Goal: Transaction & Acquisition: Purchase product/service

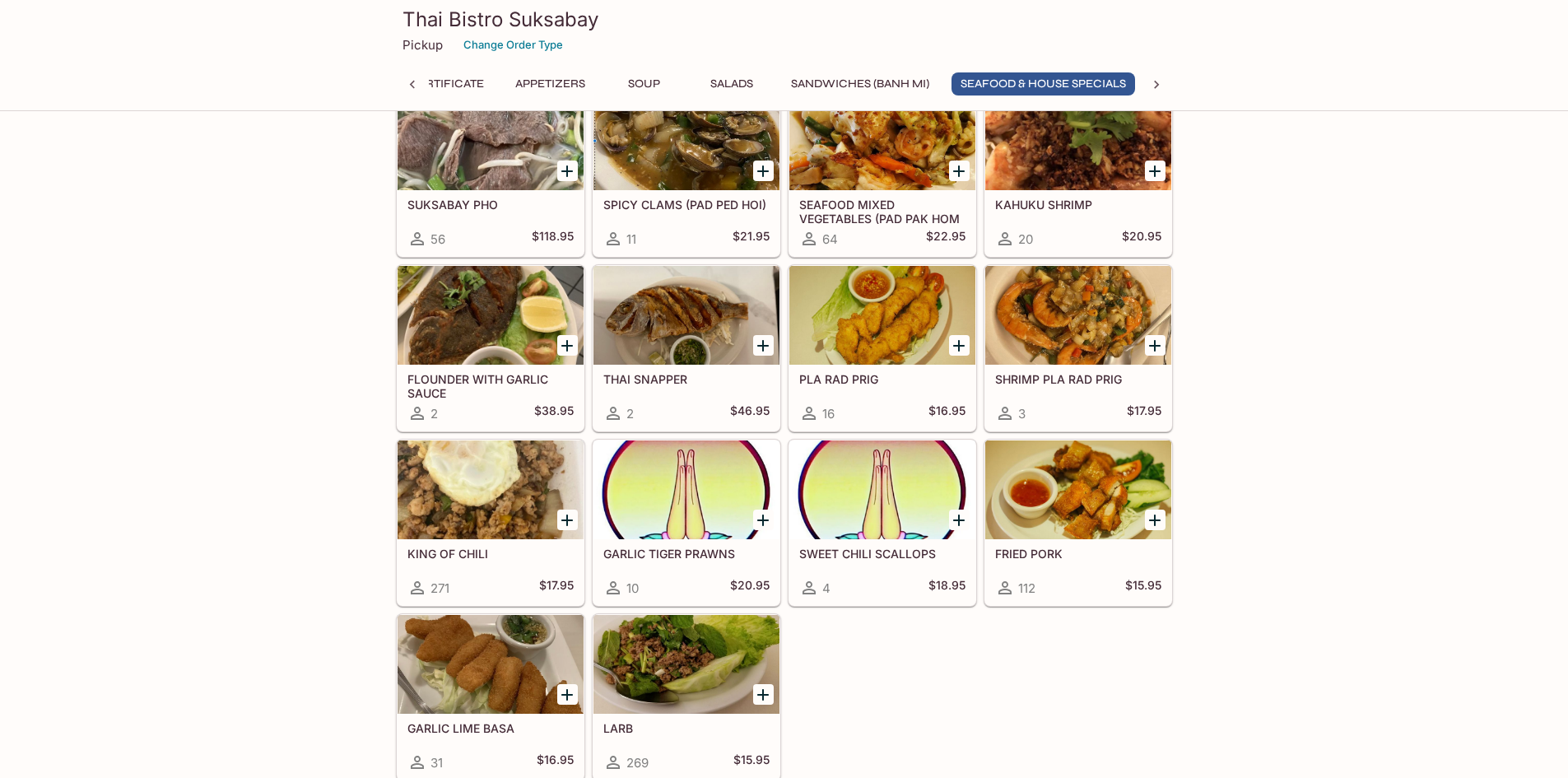
scroll to position [2139, 0]
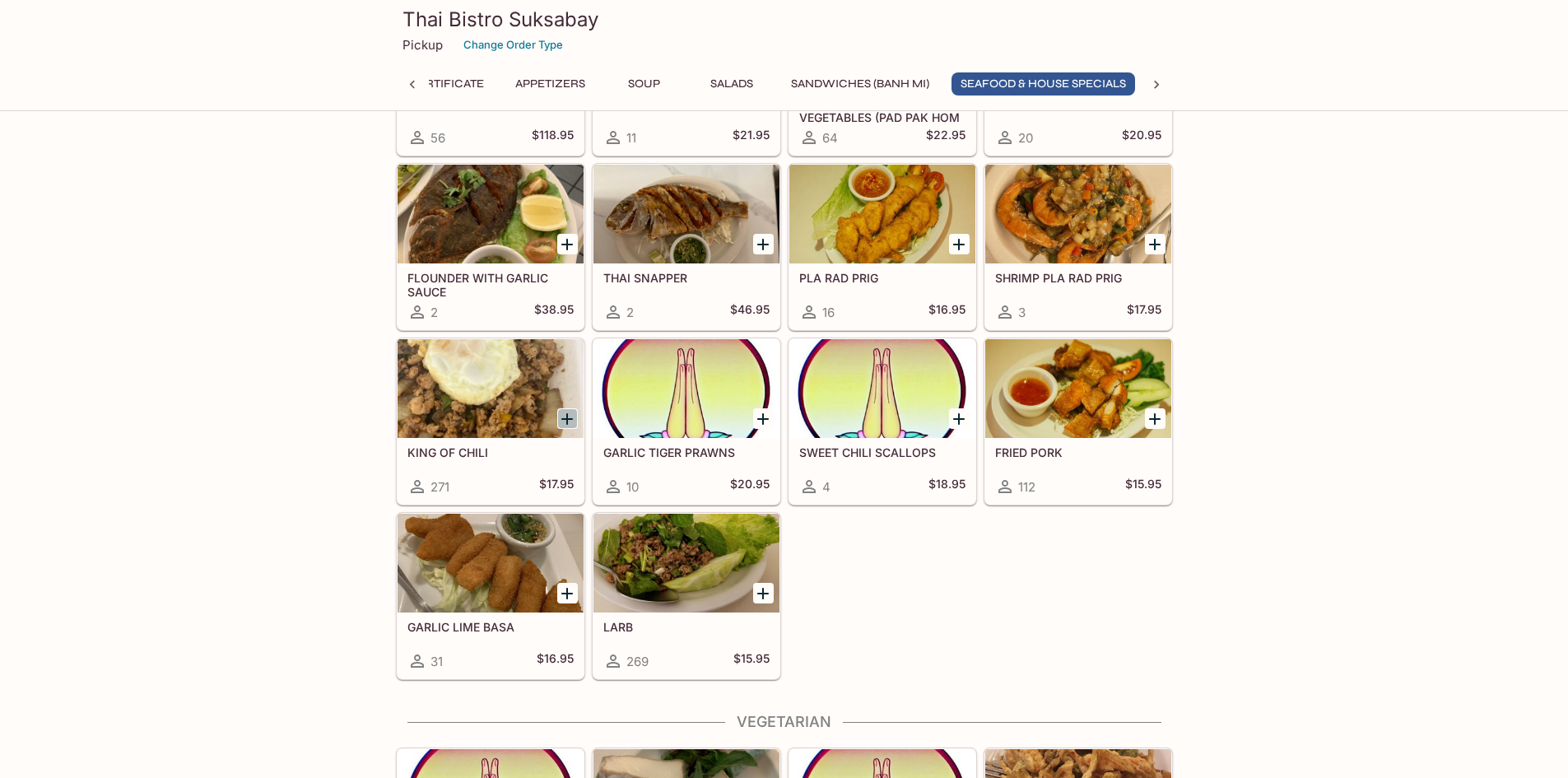
click at [567, 413] on icon "Add KING OF CHILI" at bounding box center [567, 419] width 11 height 11
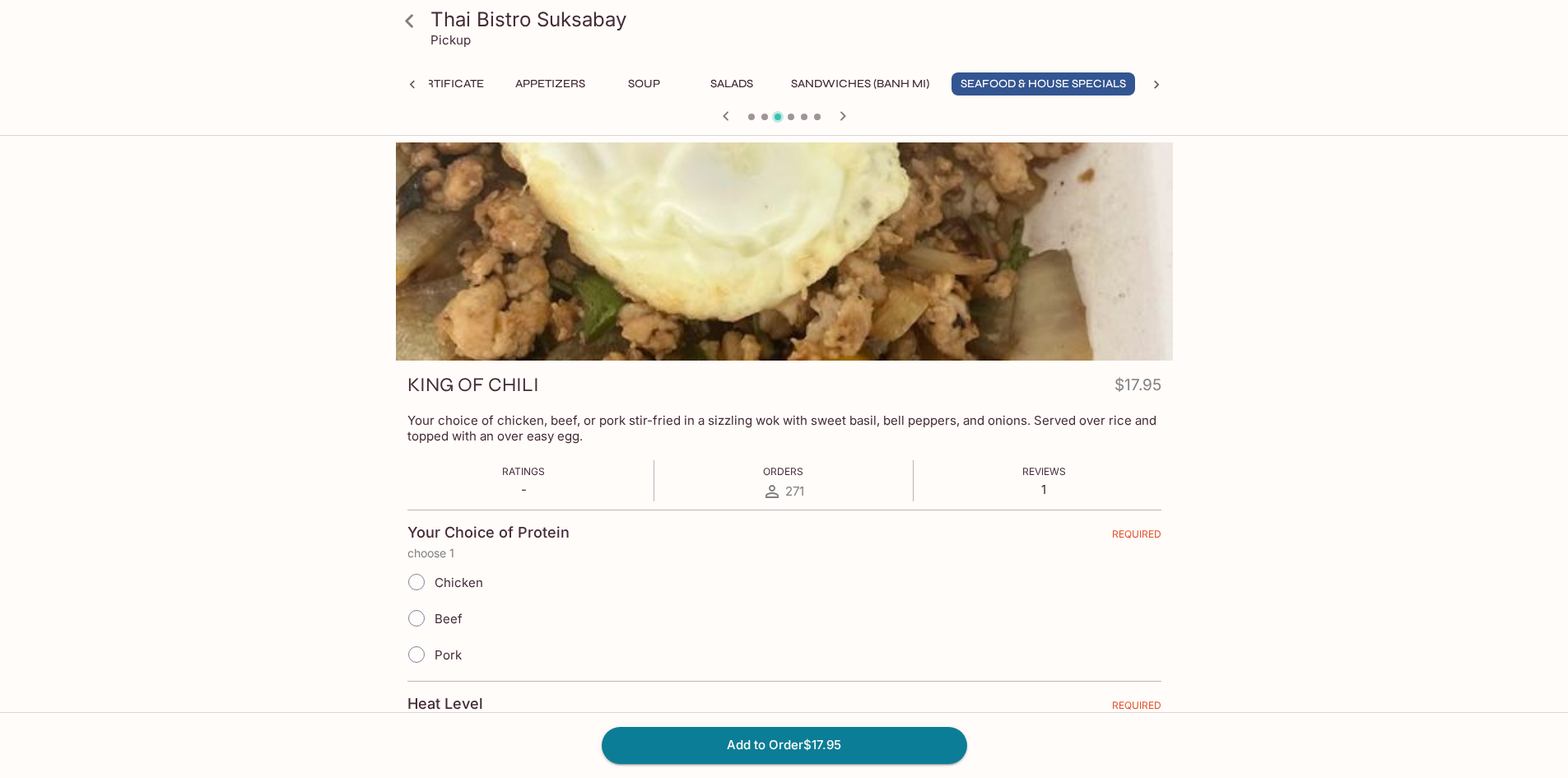
scroll to position [246, 0]
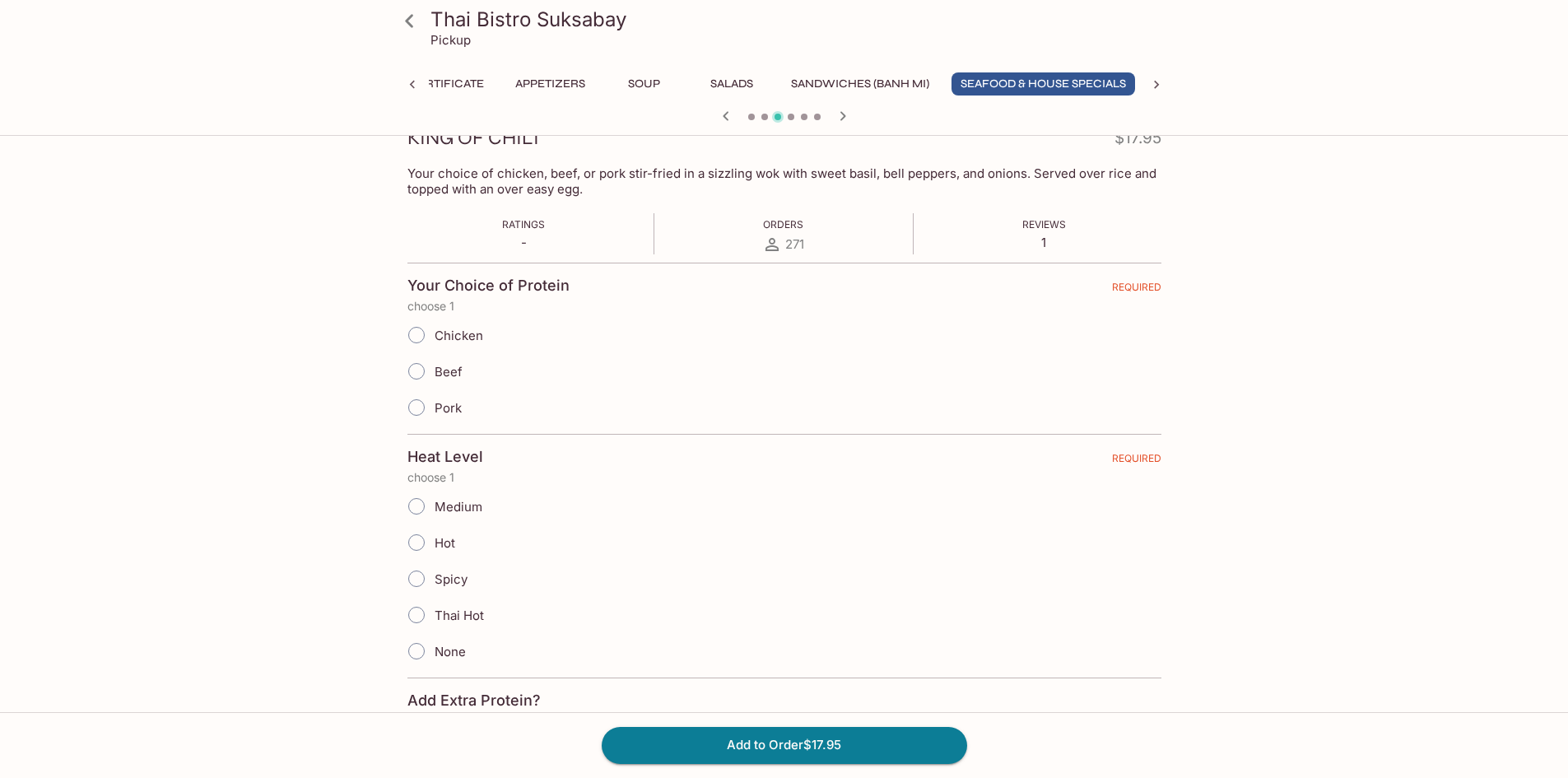
click at [423, 342] on input "Chicken" at bounding box center [416, 334] width 34 height 34
radio input "true"
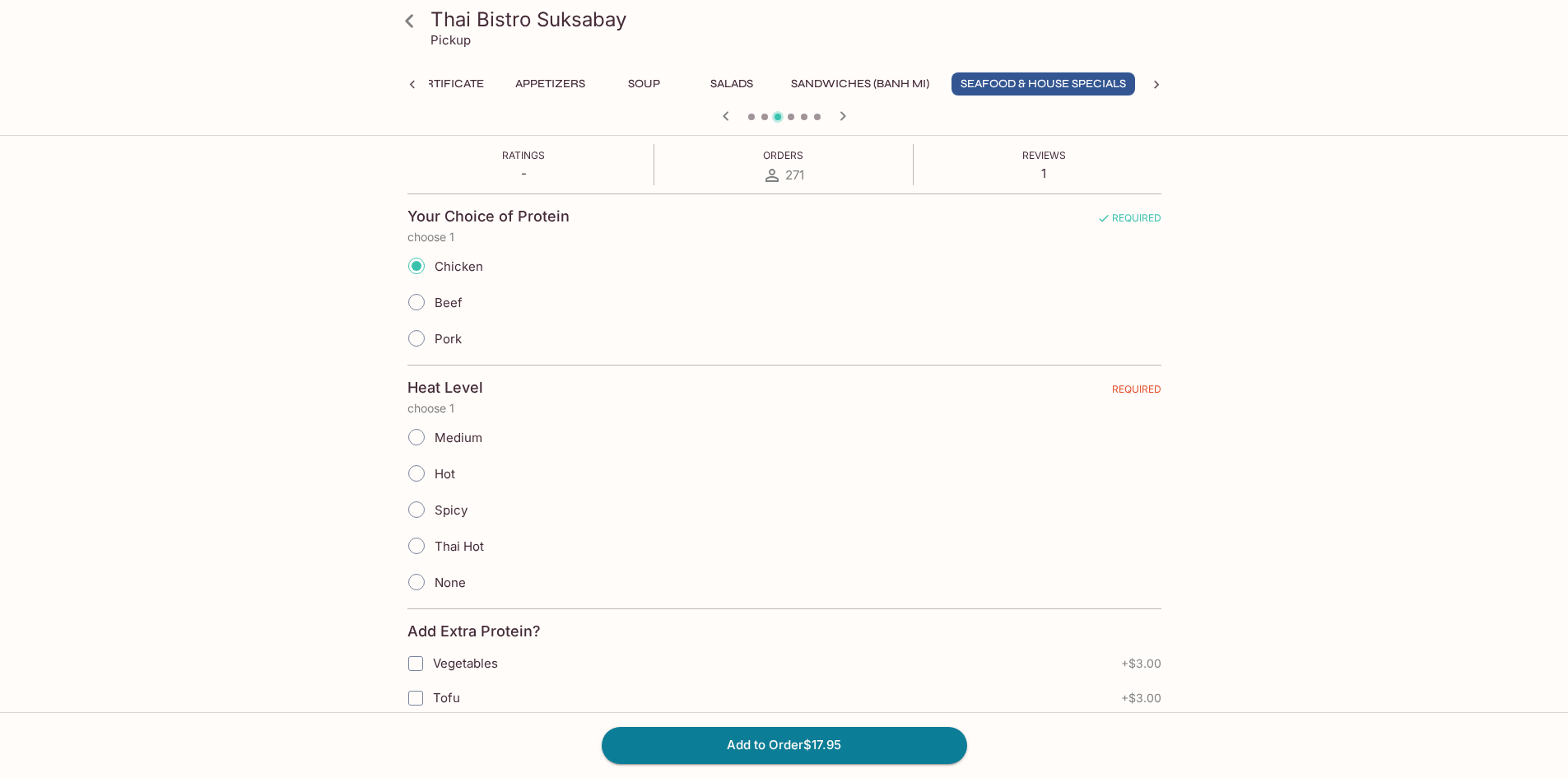
scroll to position [412, 0]
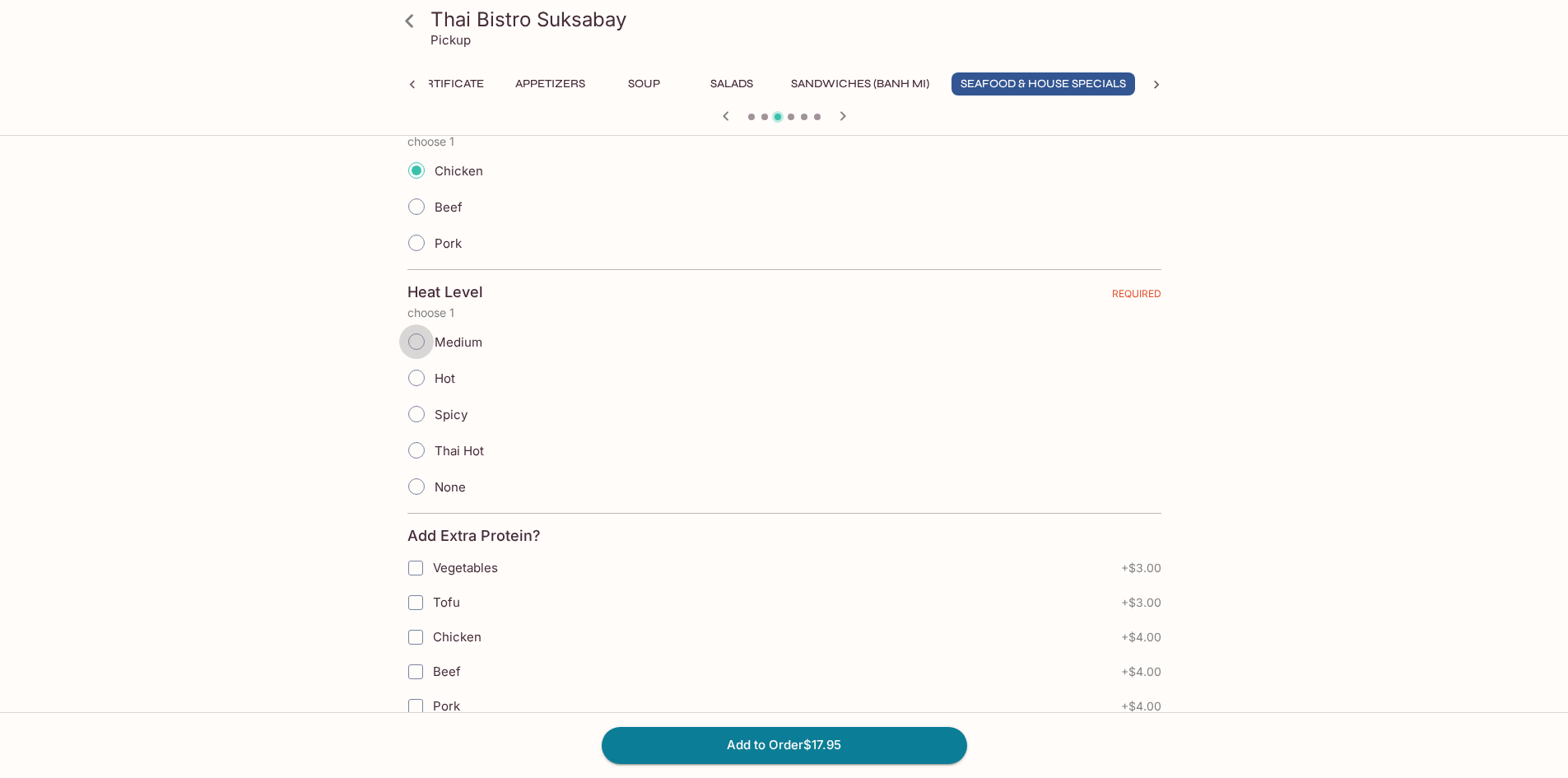
click at [427, 340] on input "Medium" at bounding box center [416, 341] width 34 height 34
radio input "true"
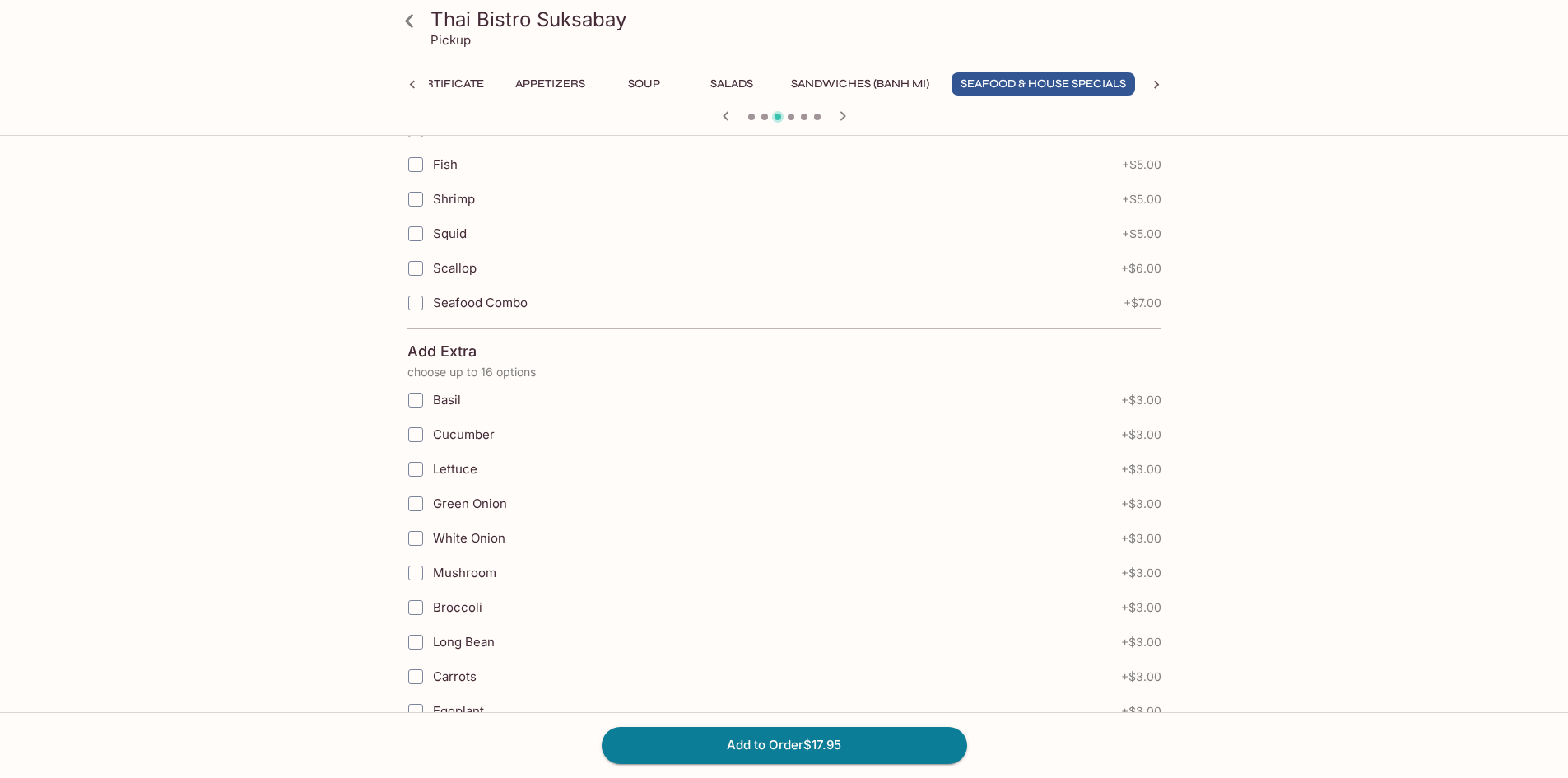
scroll to position [1285, 0]
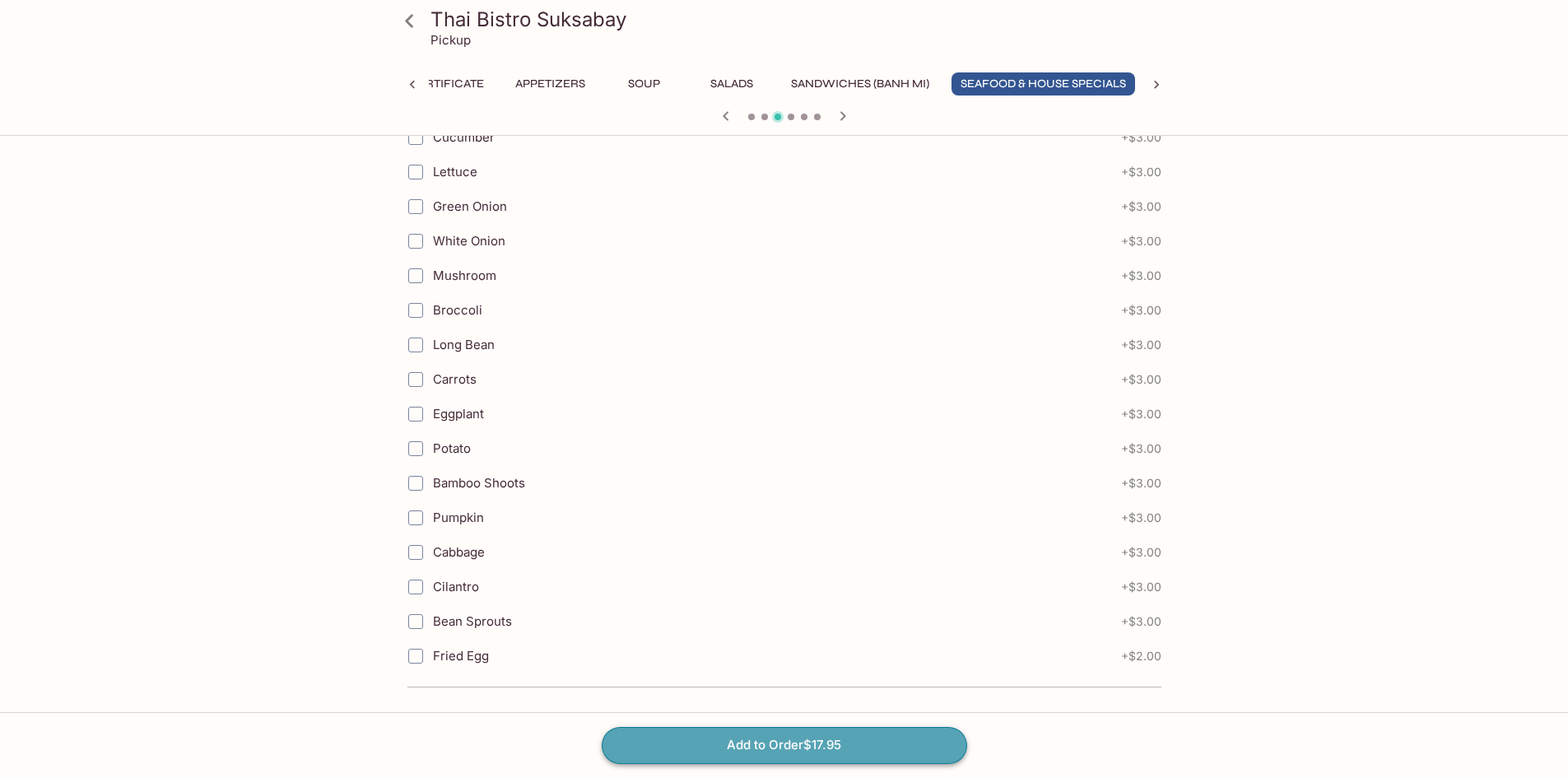
click at [776, 740] on button "Add to Order $17.95" at bounding box center [785, 744] width 366 height 36
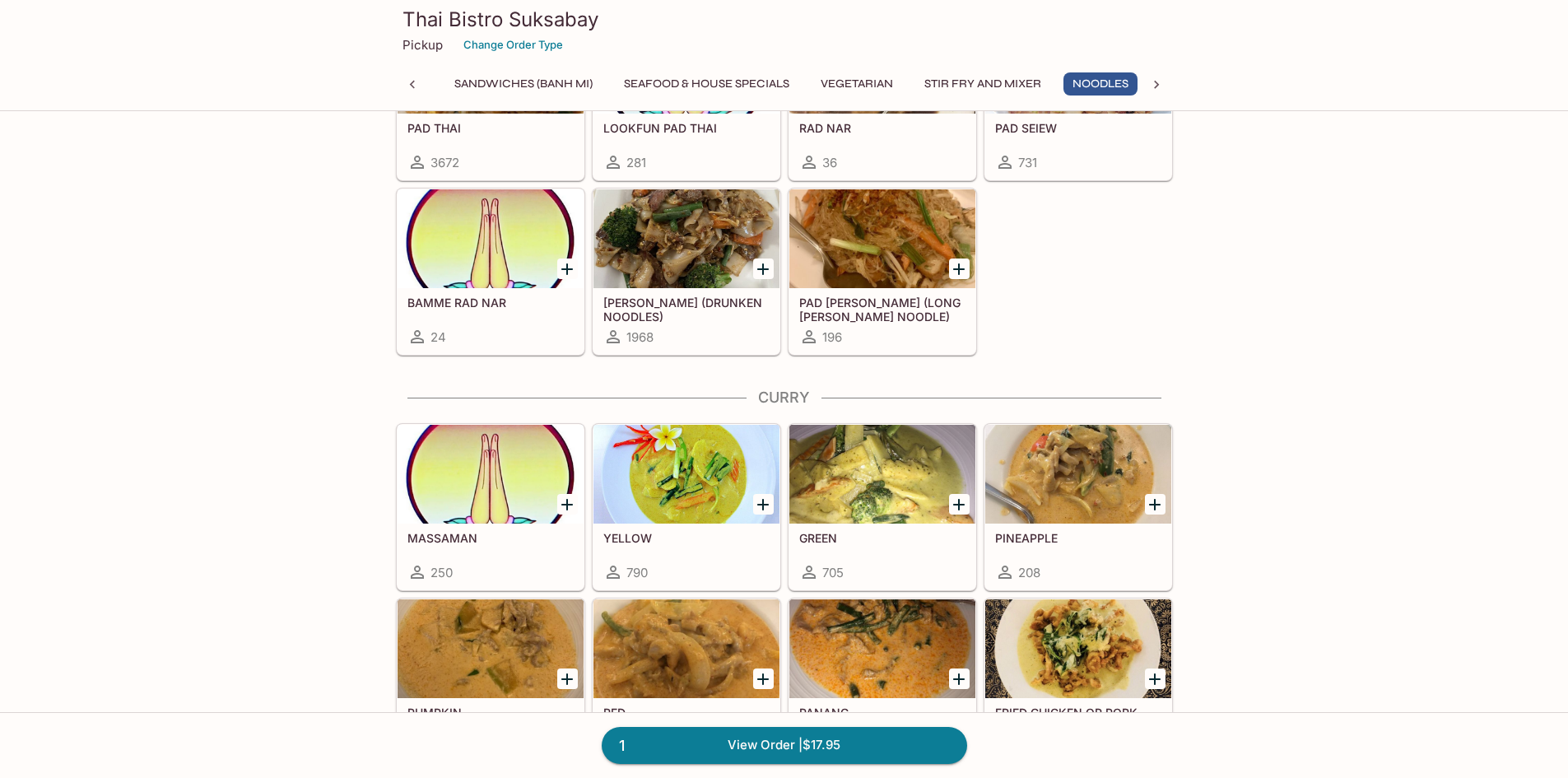
scroll to position [0, 406]
click at [759, 269] on icon "Add KEE MAO (DRUNKEN NOODLES)" at bounding box center [763, 269] width 11 height 11
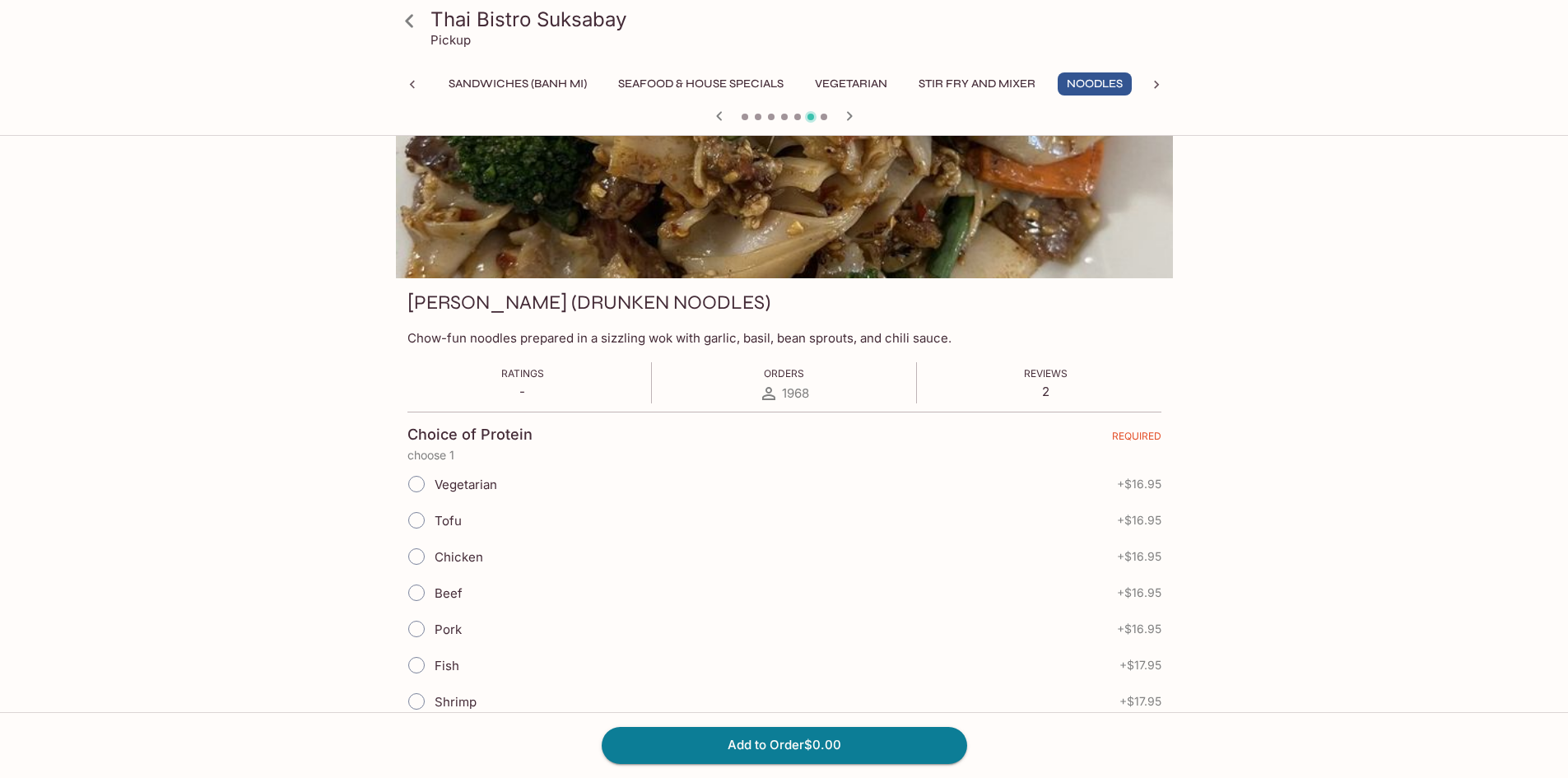
scroll to position [246, 0]
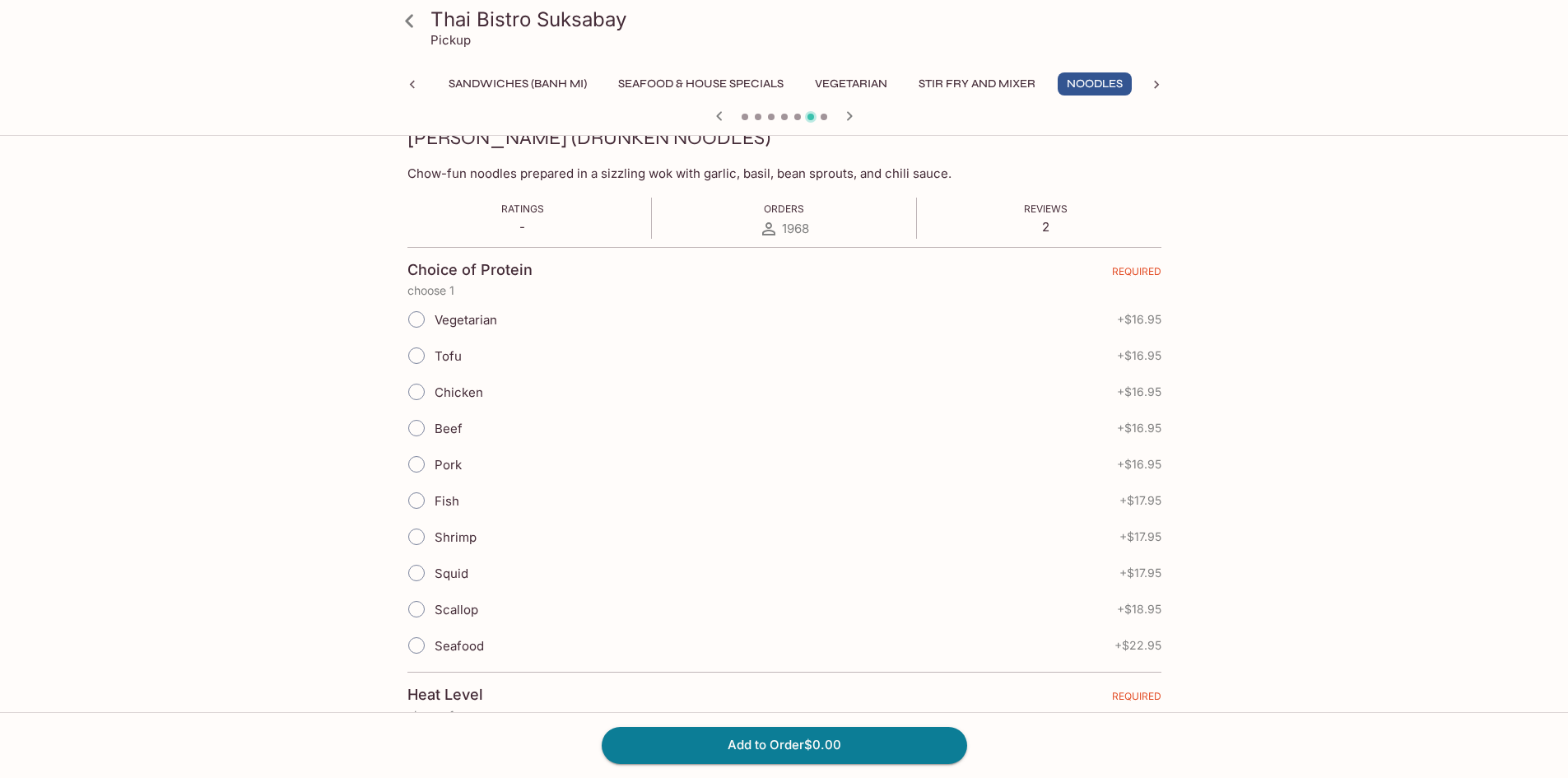
click at [422, 351] on input "Tofu" at bounding box center [416, 354] width 34 height 34
radio input "true"
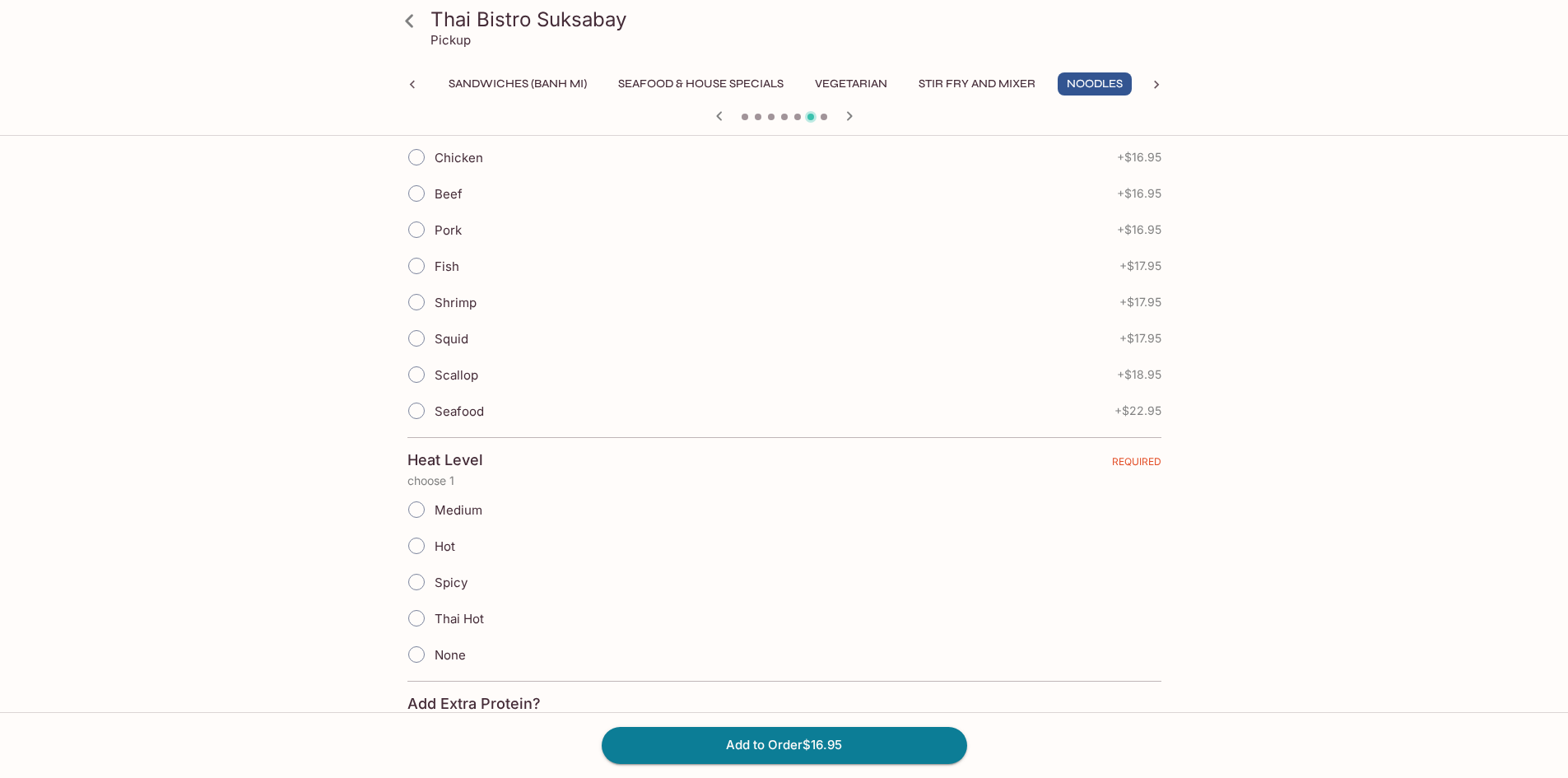
scroll to position [576, 0]
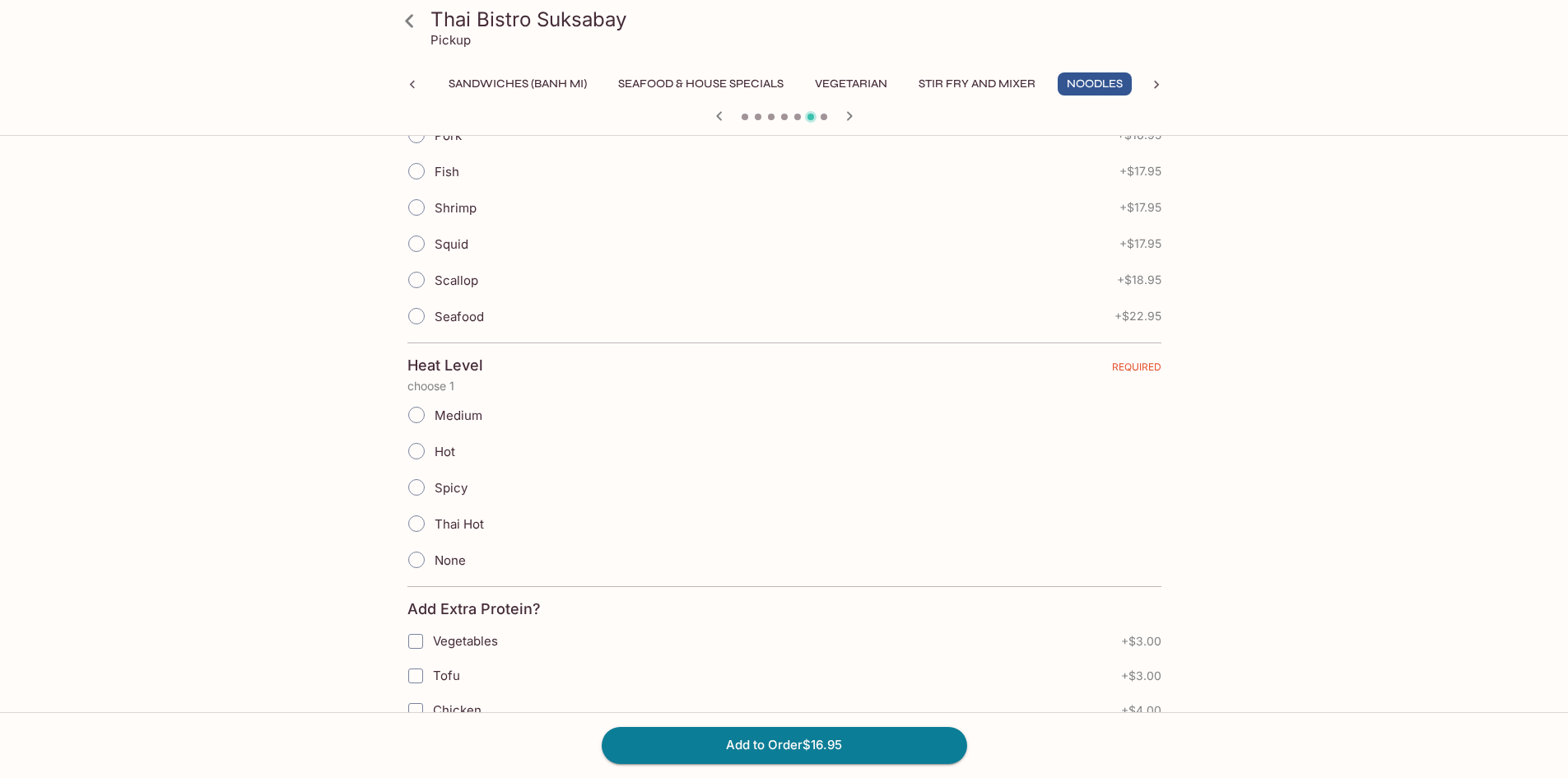
click at [417, 553] on input "None" at bounding box center [416, 559] width 34 height 34
radio input "true"
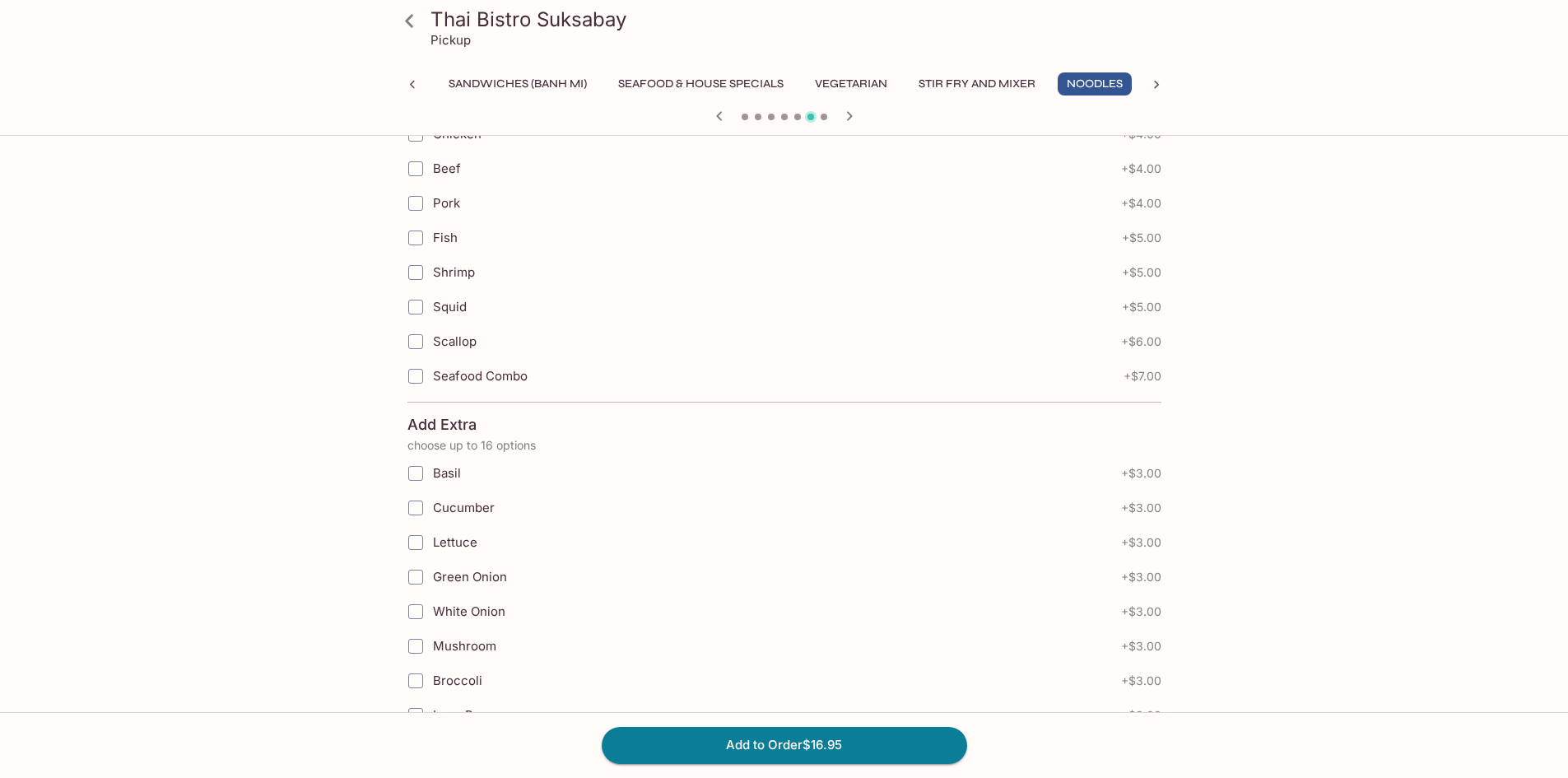
scroll to position [1522, 0]
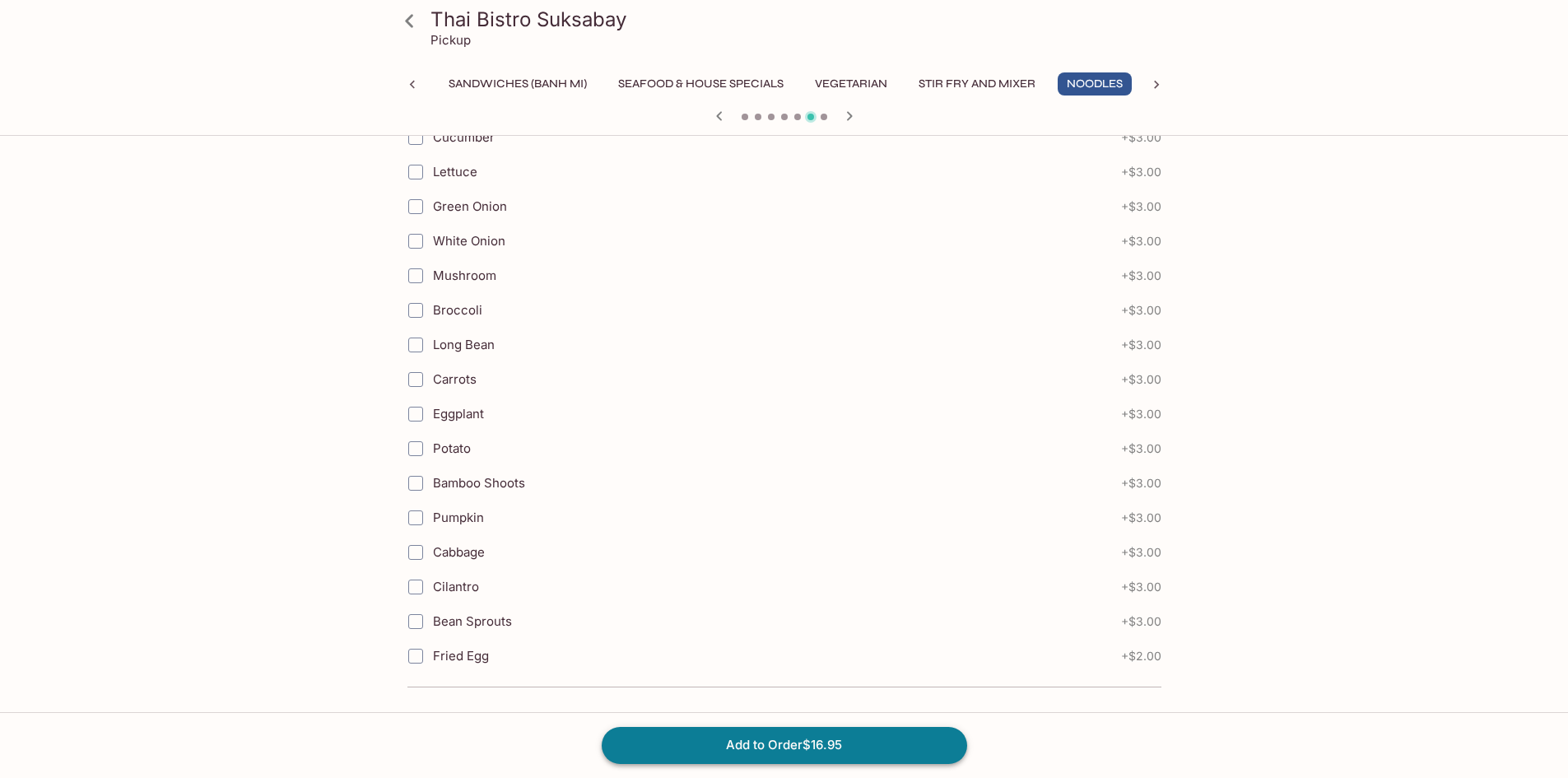
click at [828, 738] on button "Add to Order $16.95" at bounding box center [785, 744] width 366 height 36
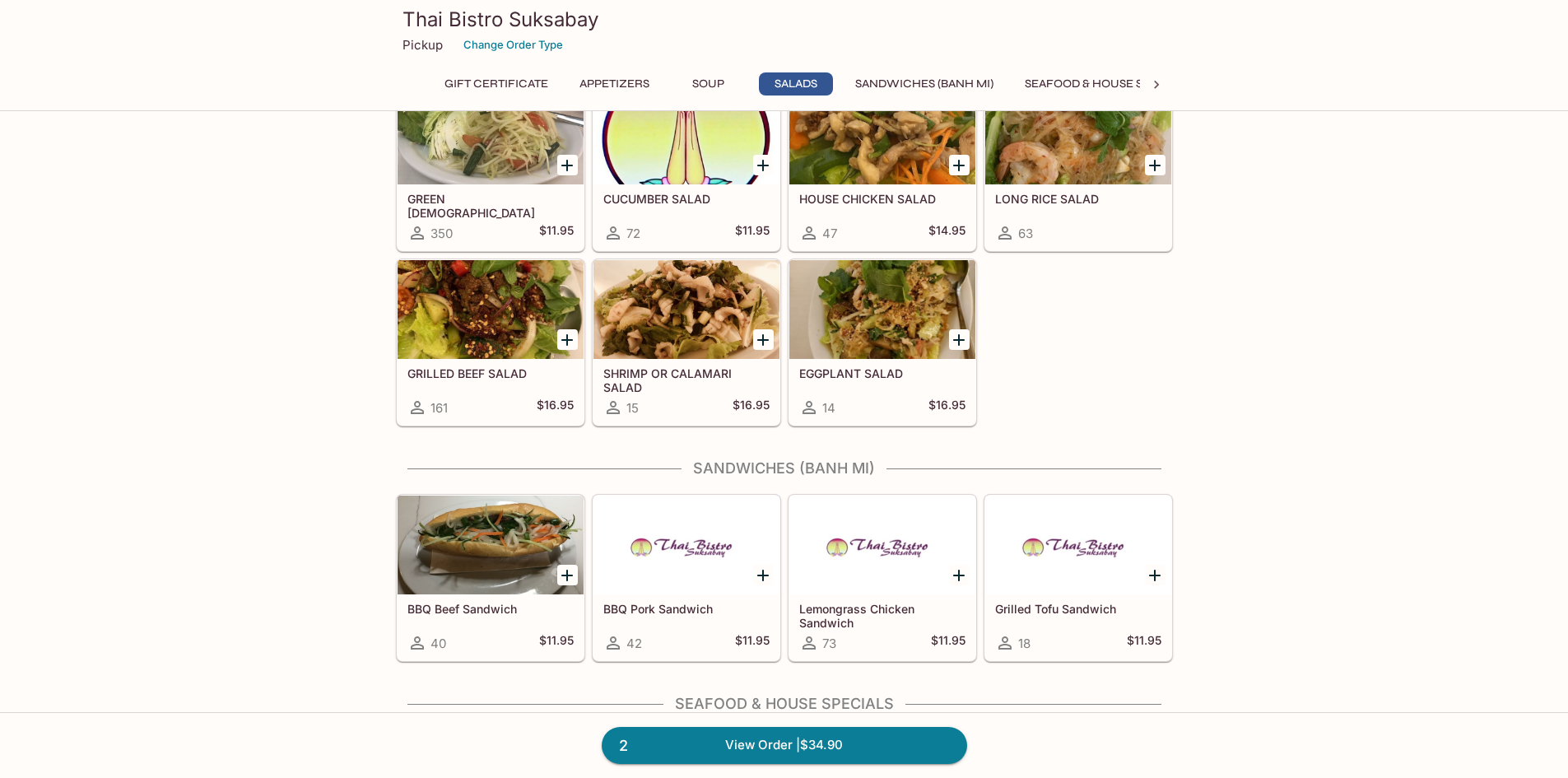
click at [550, 370] on h5 "GRILLED BEEF SALAD" at bounding box center [490, 373] width 166 height 14
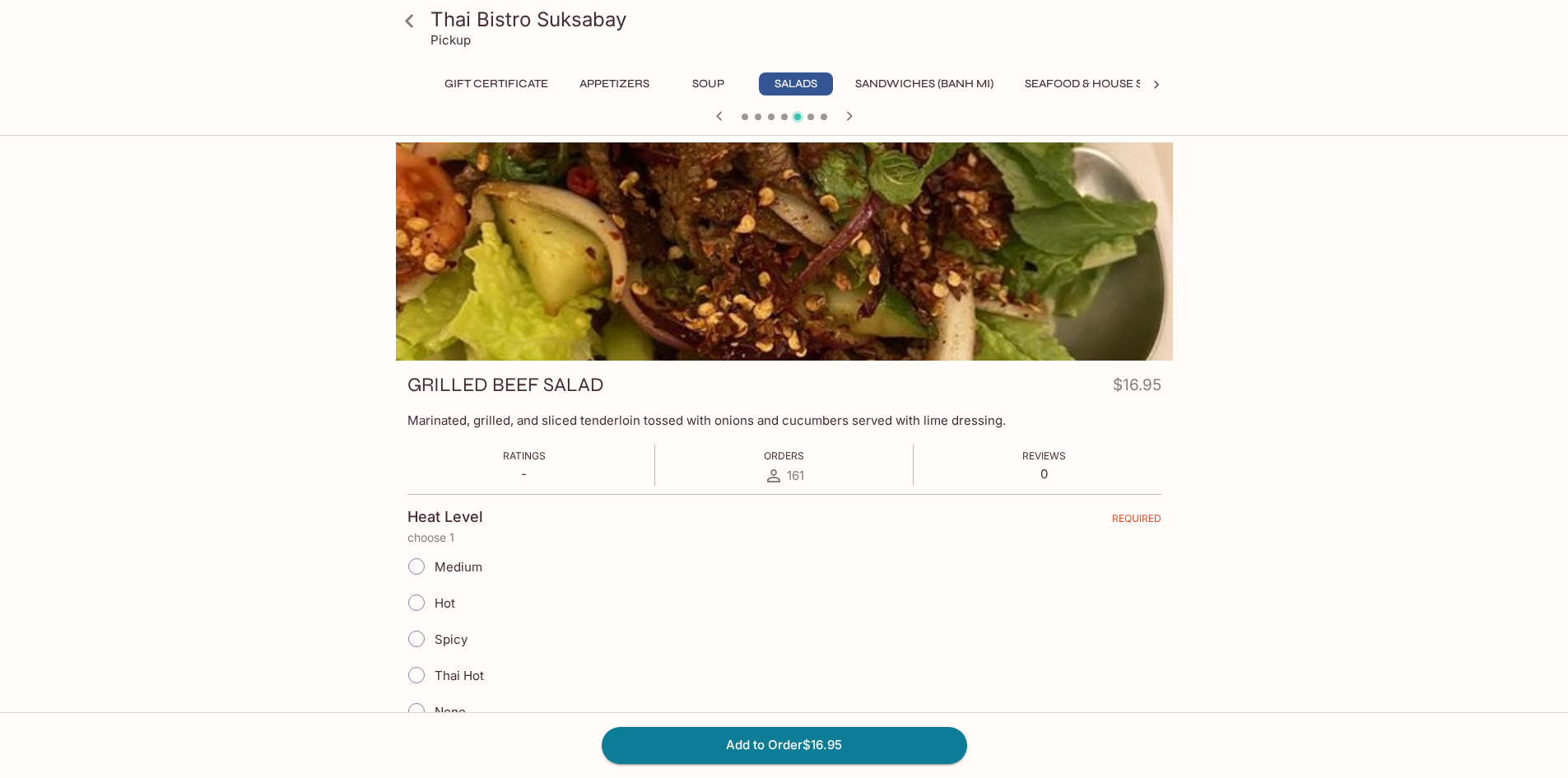
click at [418, 563] on input "Medium" at bounding box center [416, 566] width 34 height 34
radio input "true"
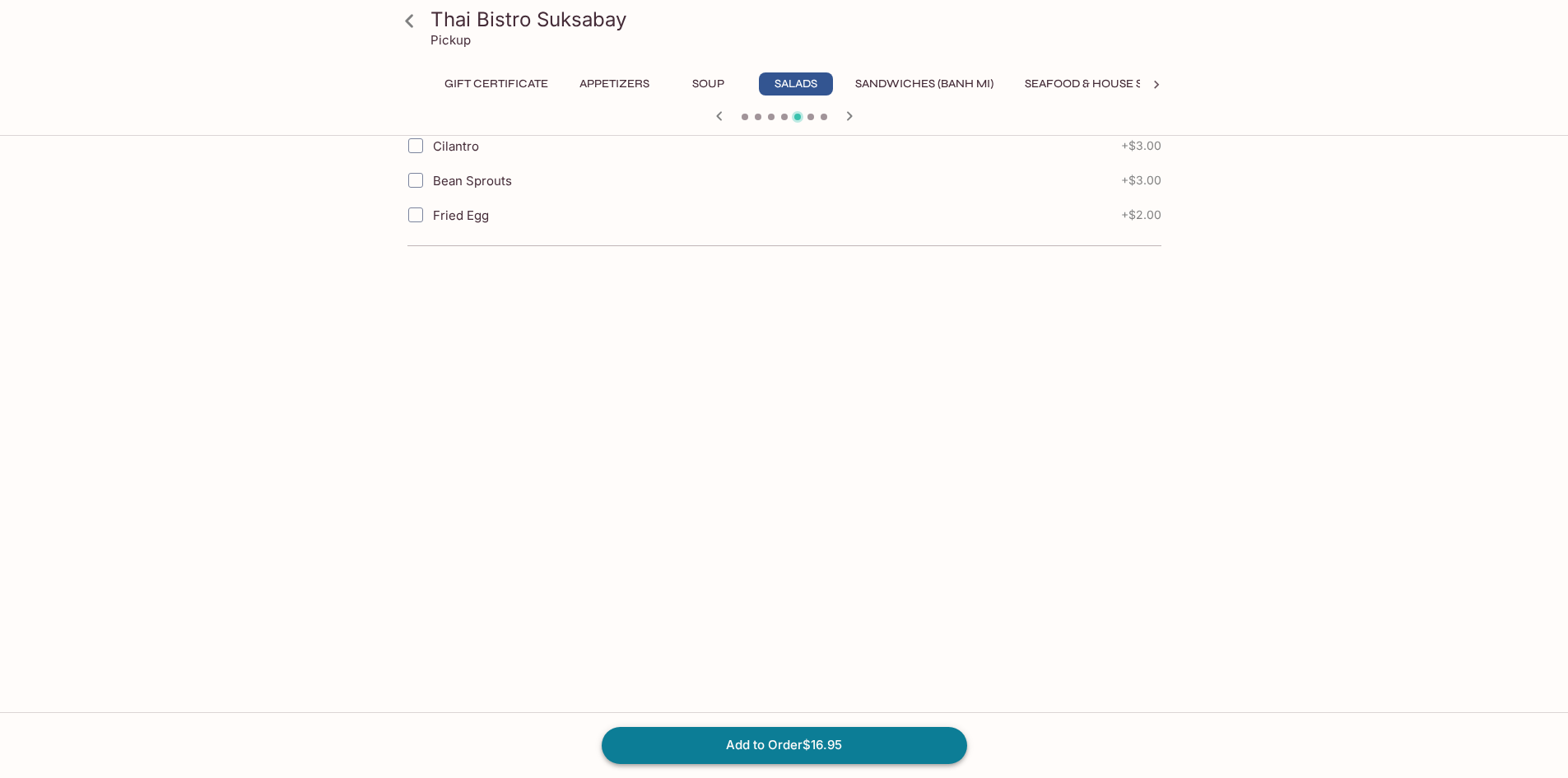
click at [747, 747] on button "Add to Order $16.95" at bounding box center [785, 744] width 366 height 36
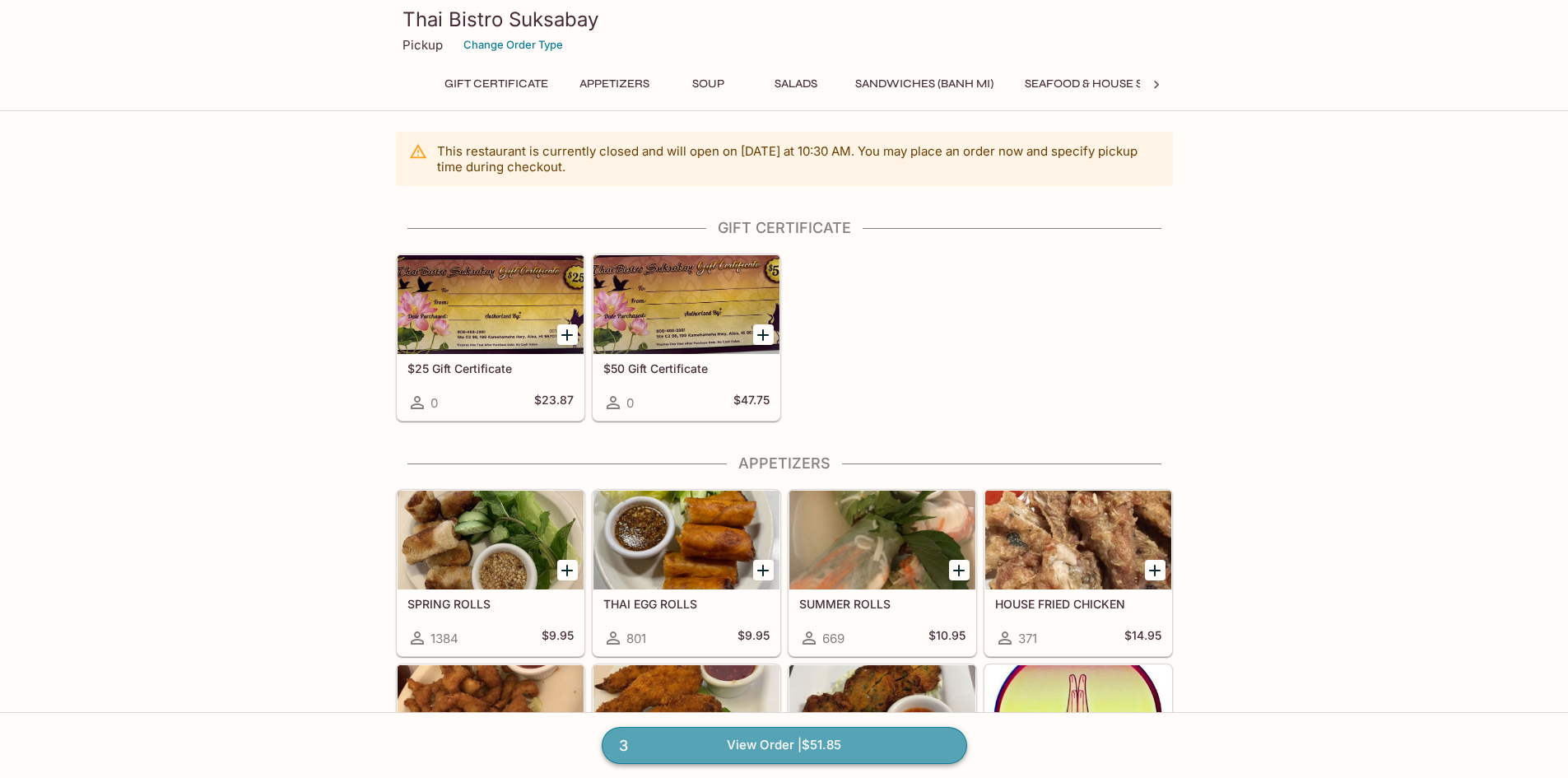
click at [780, 749] on link "3 View Order | $51.85" at bounding box center [785, 744] width 366 height 36
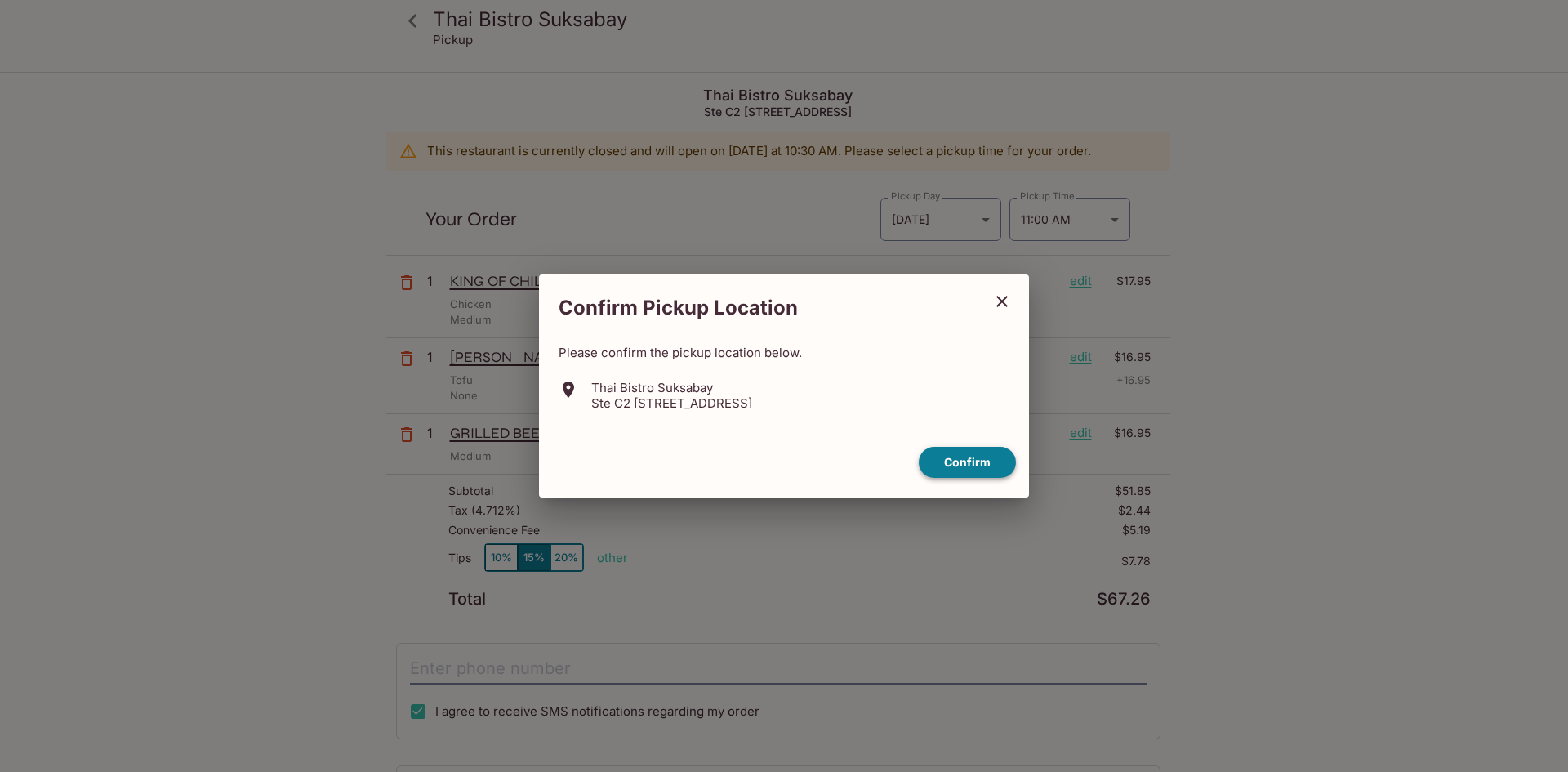
click at [964, 468] on button "Confirm" at bounding box center [967, 462] width 97 height 32
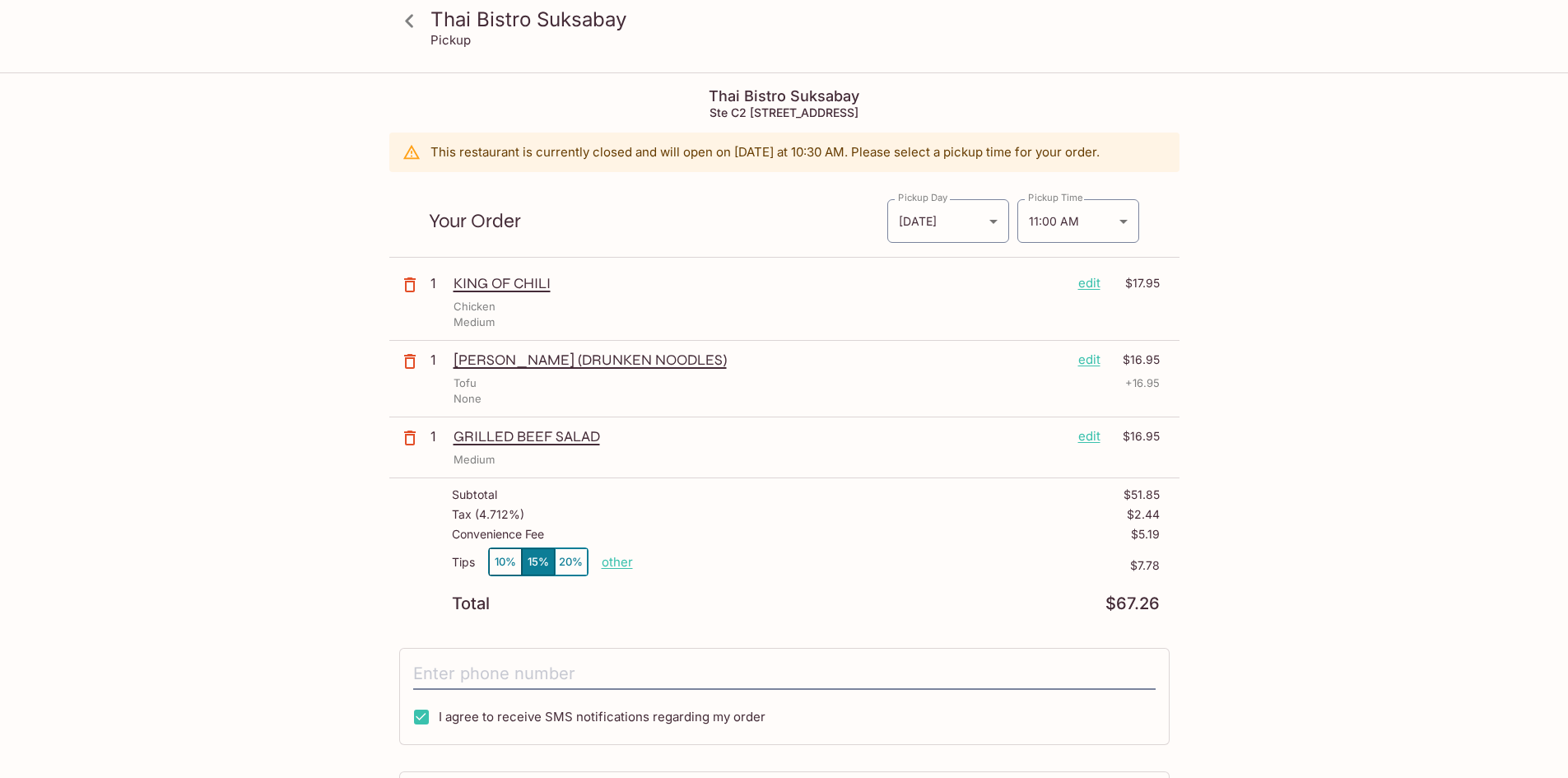
click at [1093, 363] on p "edit" at bounding box center [1090, 360] width 22 height 18
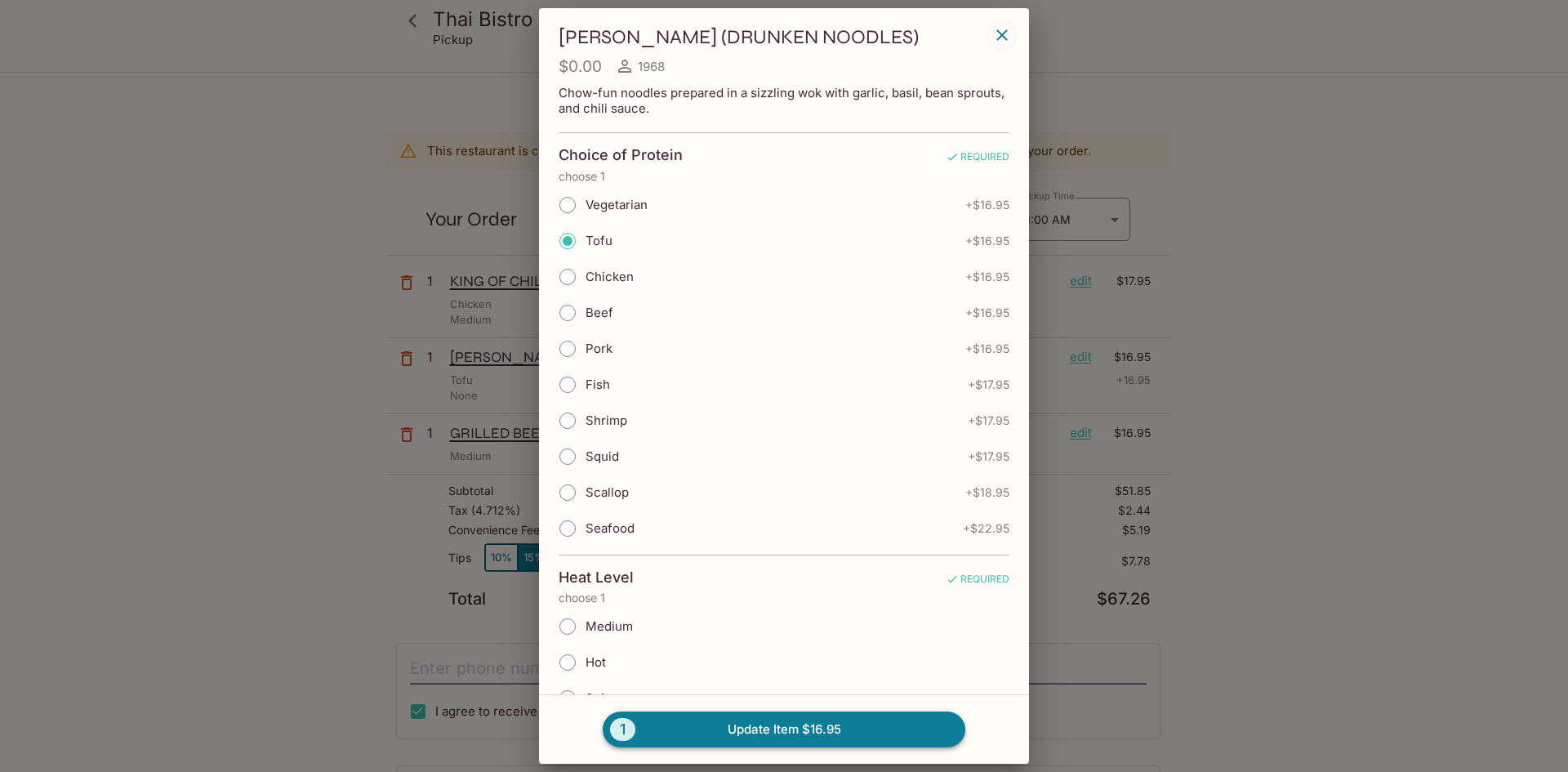
click at [626, 729] on span "1" at bounding box center [623, 729] width 26 height 23
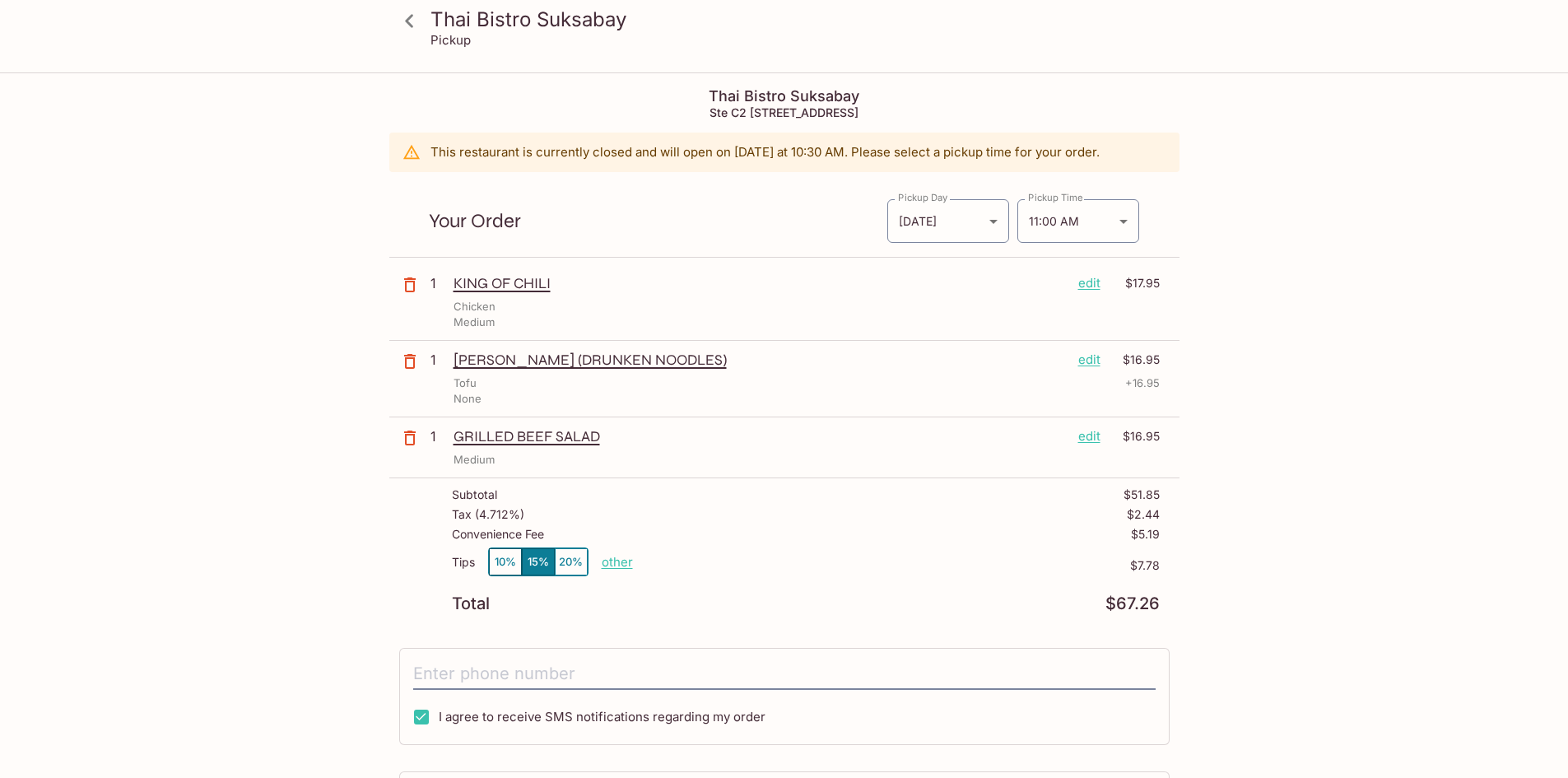
click at [1073, 365] on div "[PERSON_NAME] (DRUNKEN NOODLES) edit $16.95" at bounding box center [806, 360] width 706 height 18
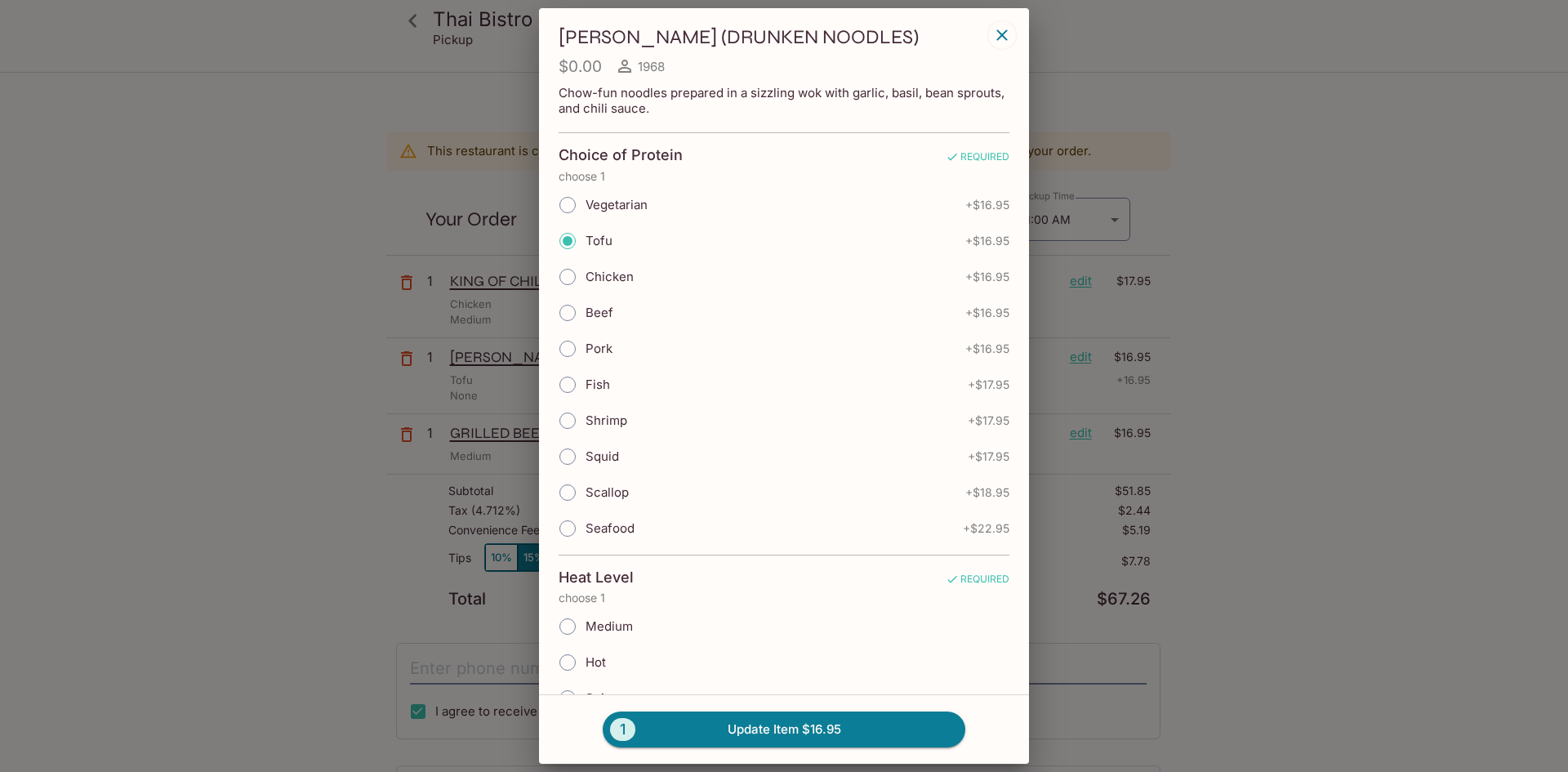
click at [1077, 359] on div "[PERSON_NAME] (DRUNKEN NOODLES) $0.00 1968 Chow-fun noodles prepared in a sizzl…" at bounding box center [784, 386] width 1568 height 772
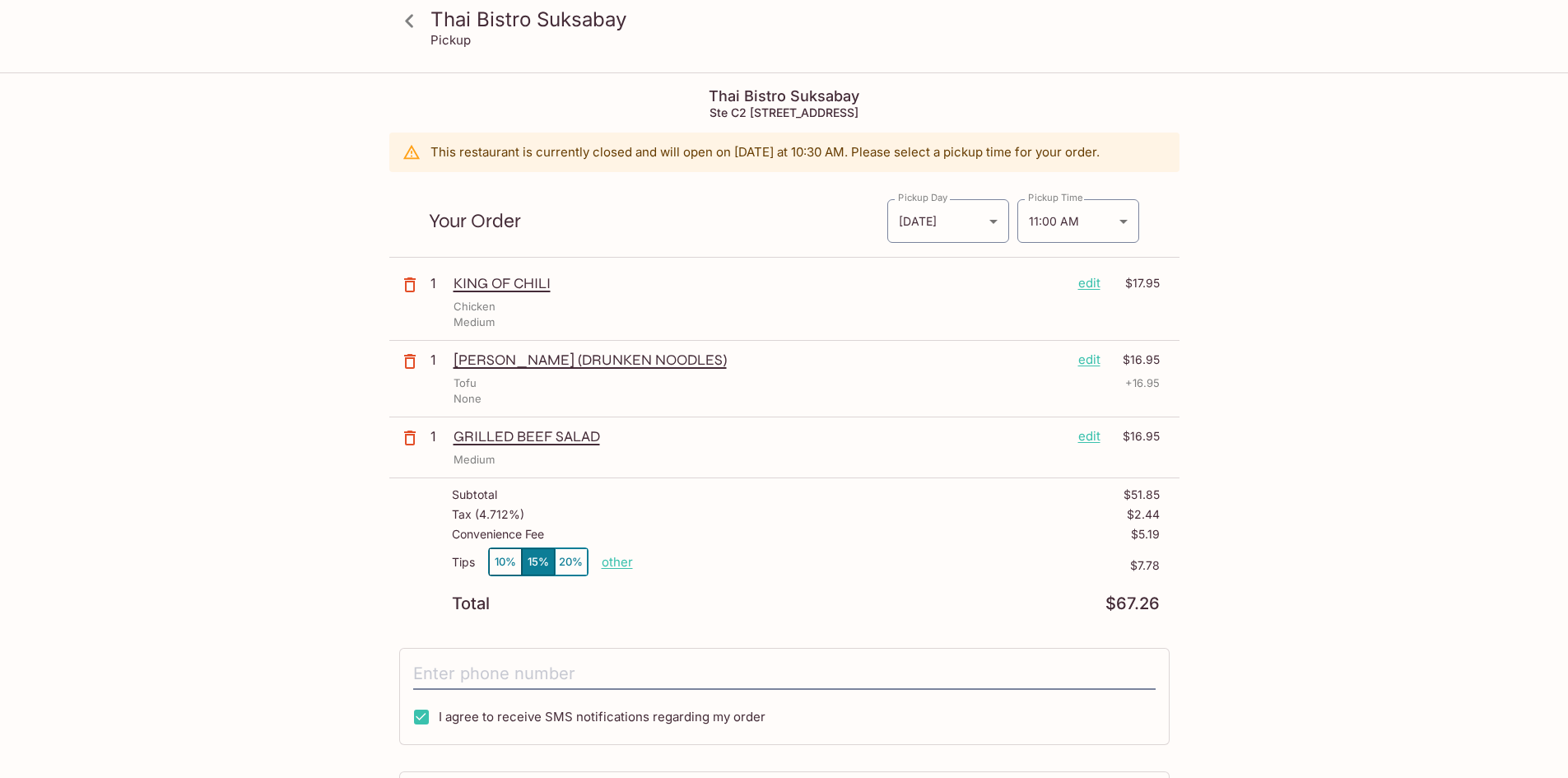
click at [1082, 293] on p "edit" at bounding box center [1090, 283] width 22 height 18
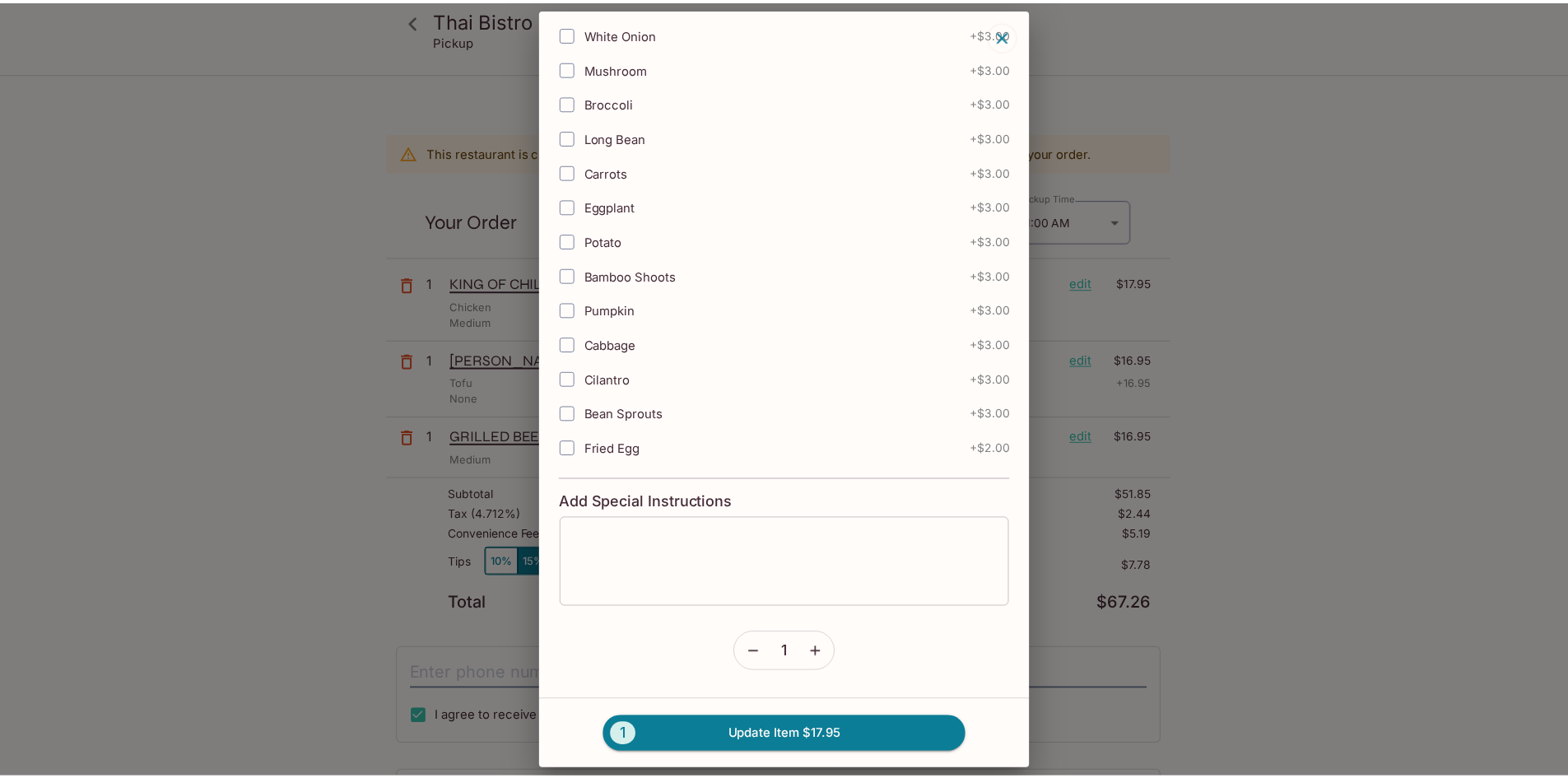
scroll to position [1195, 0]
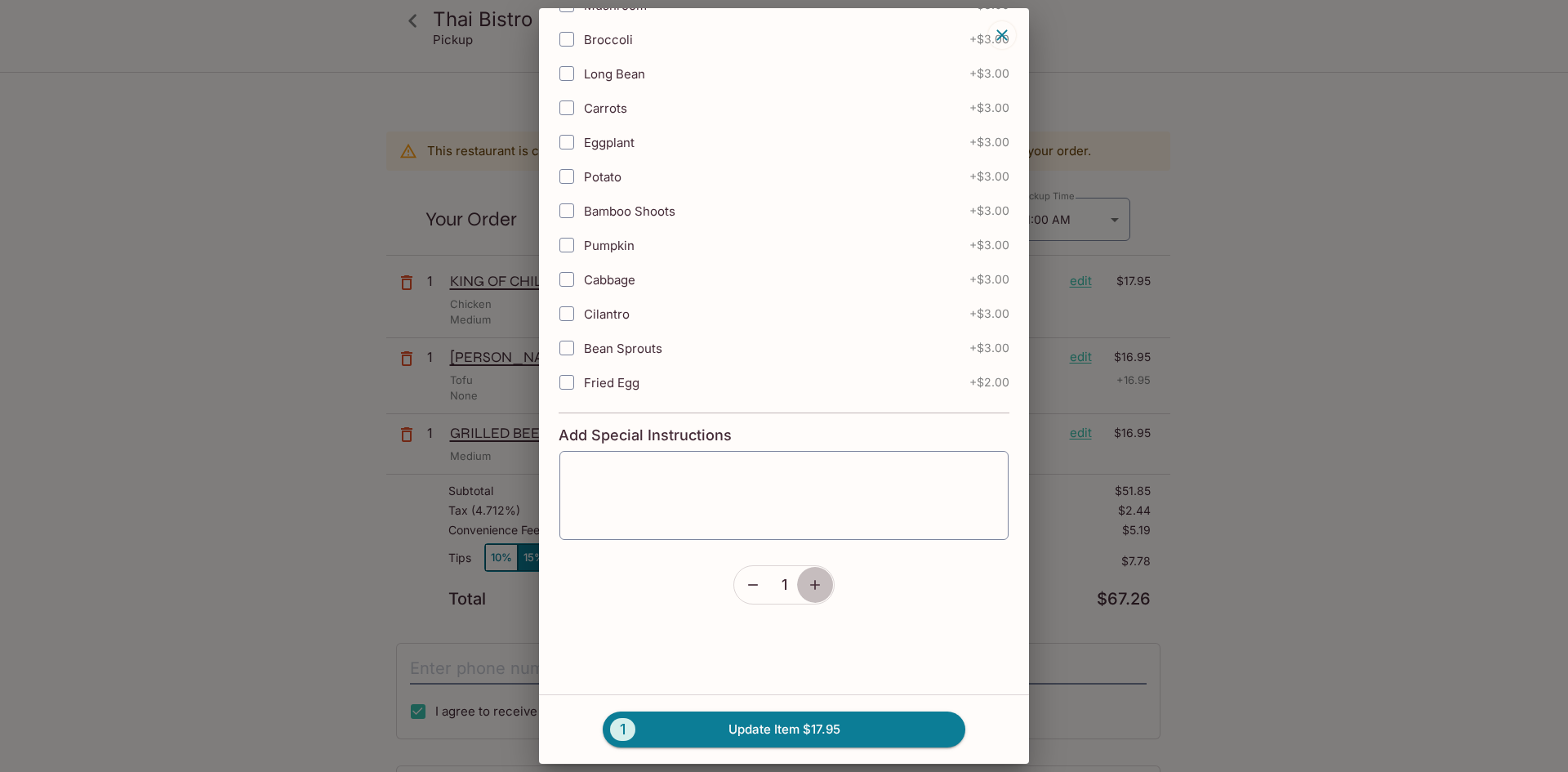
click at [817, 578] on icon "button" at bounding box center [815, 584] width 16 height 16
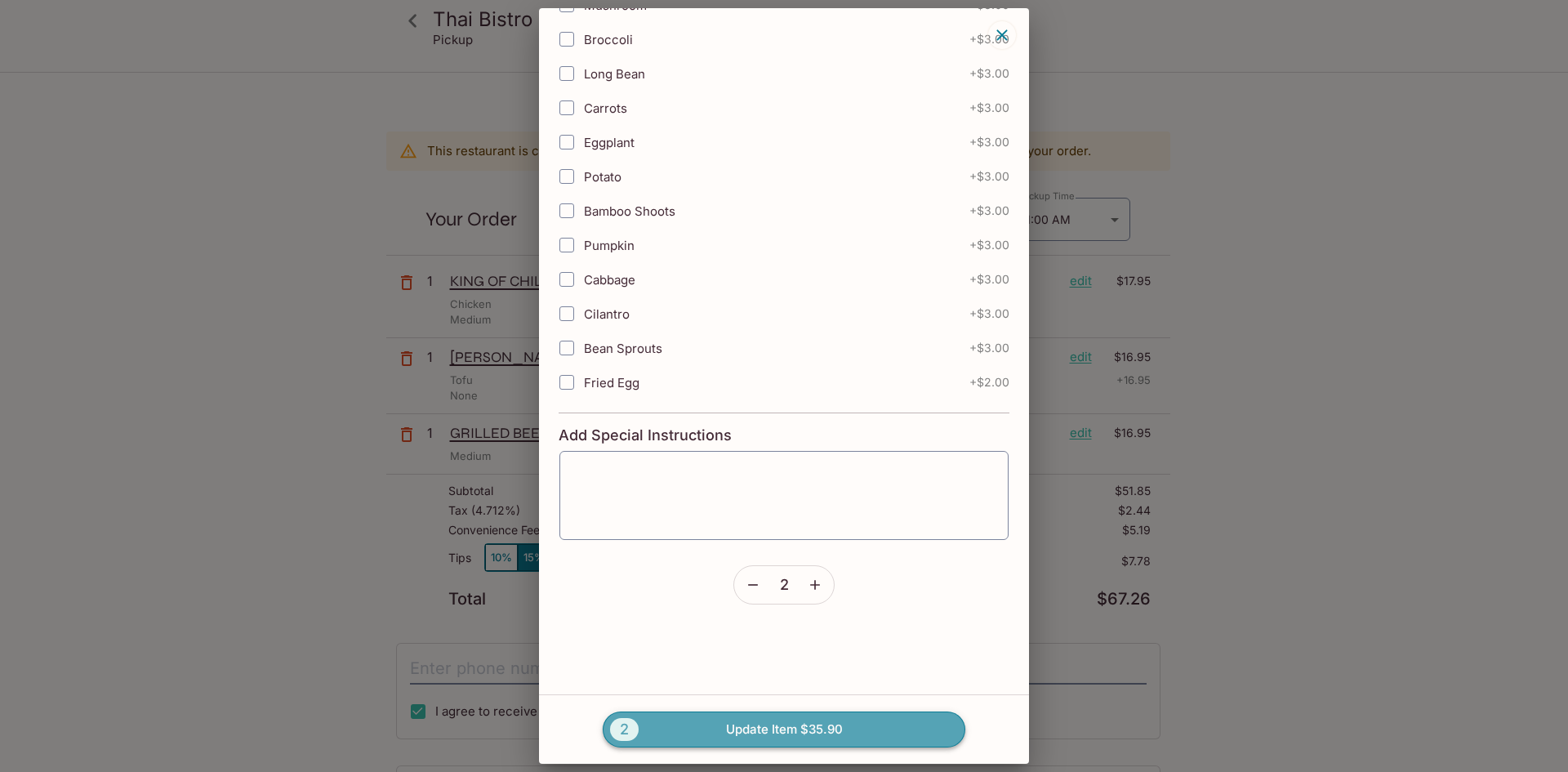
click at [729, 724] on button "2 Update Item $35.90" at bounding box center [784, 729] width 363 height 36
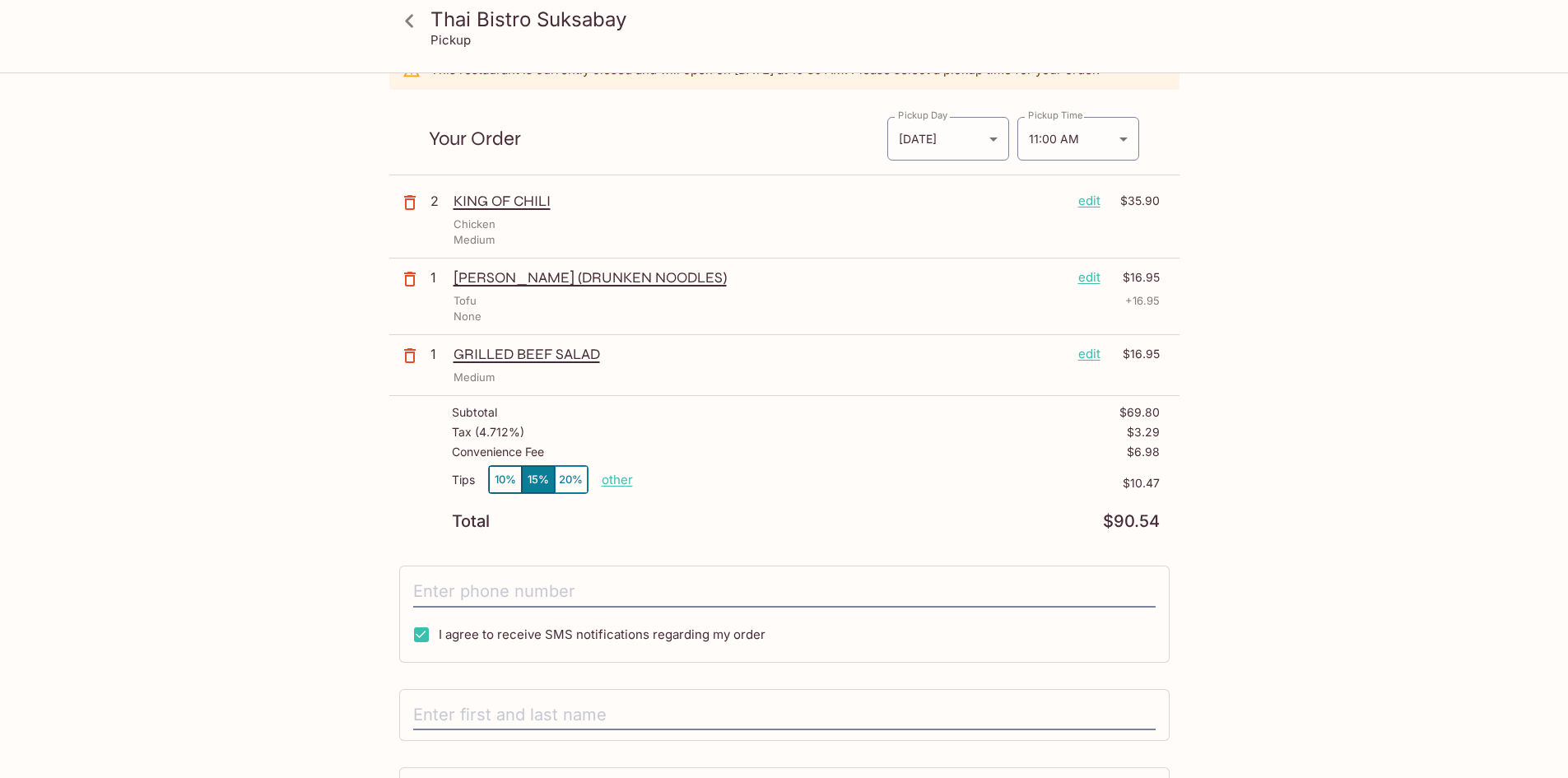
scroll to position [164, 0]
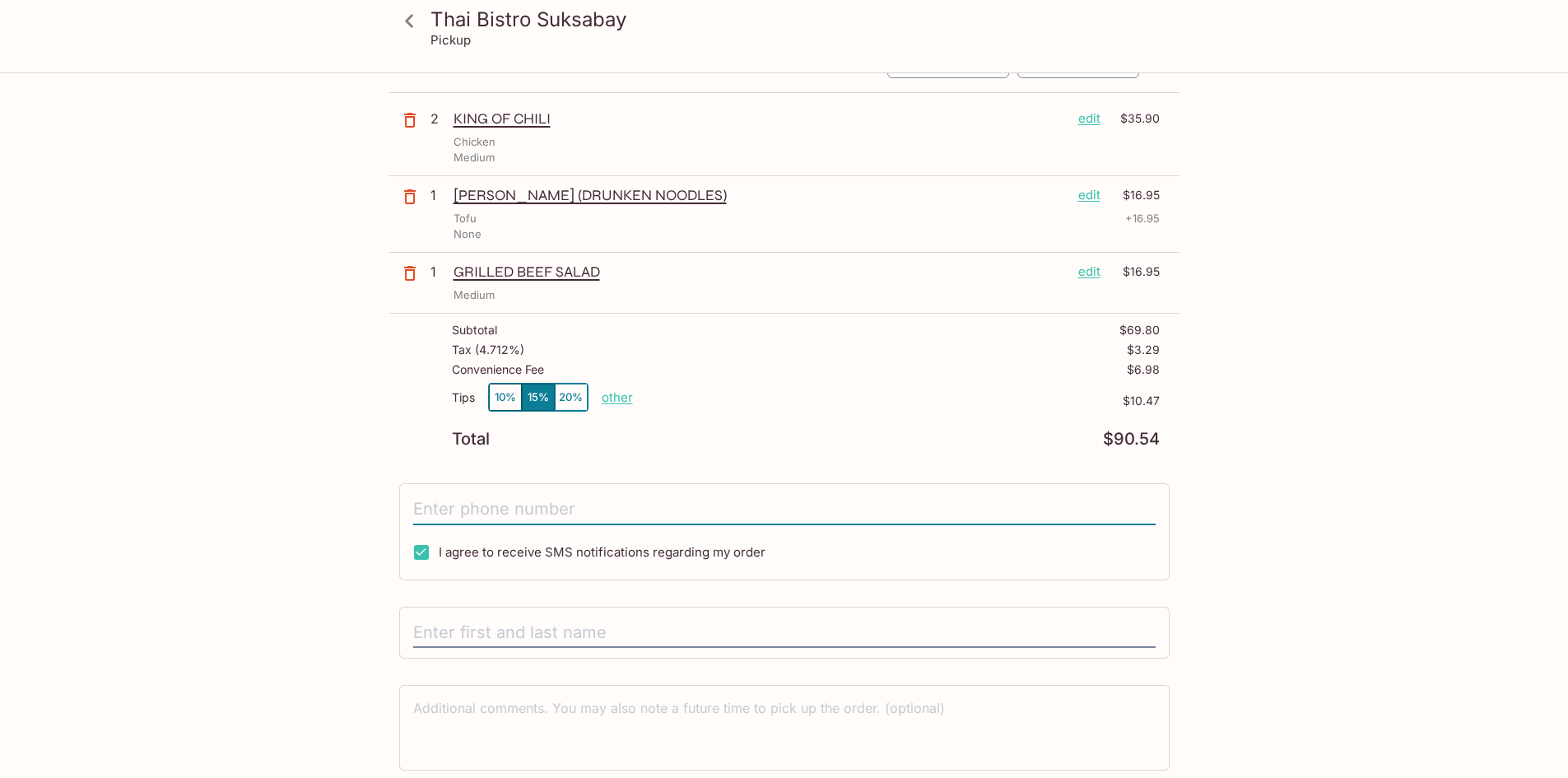
click at [577, 505] on input "tel" at bounding box center [785, 509] width 742 height 31
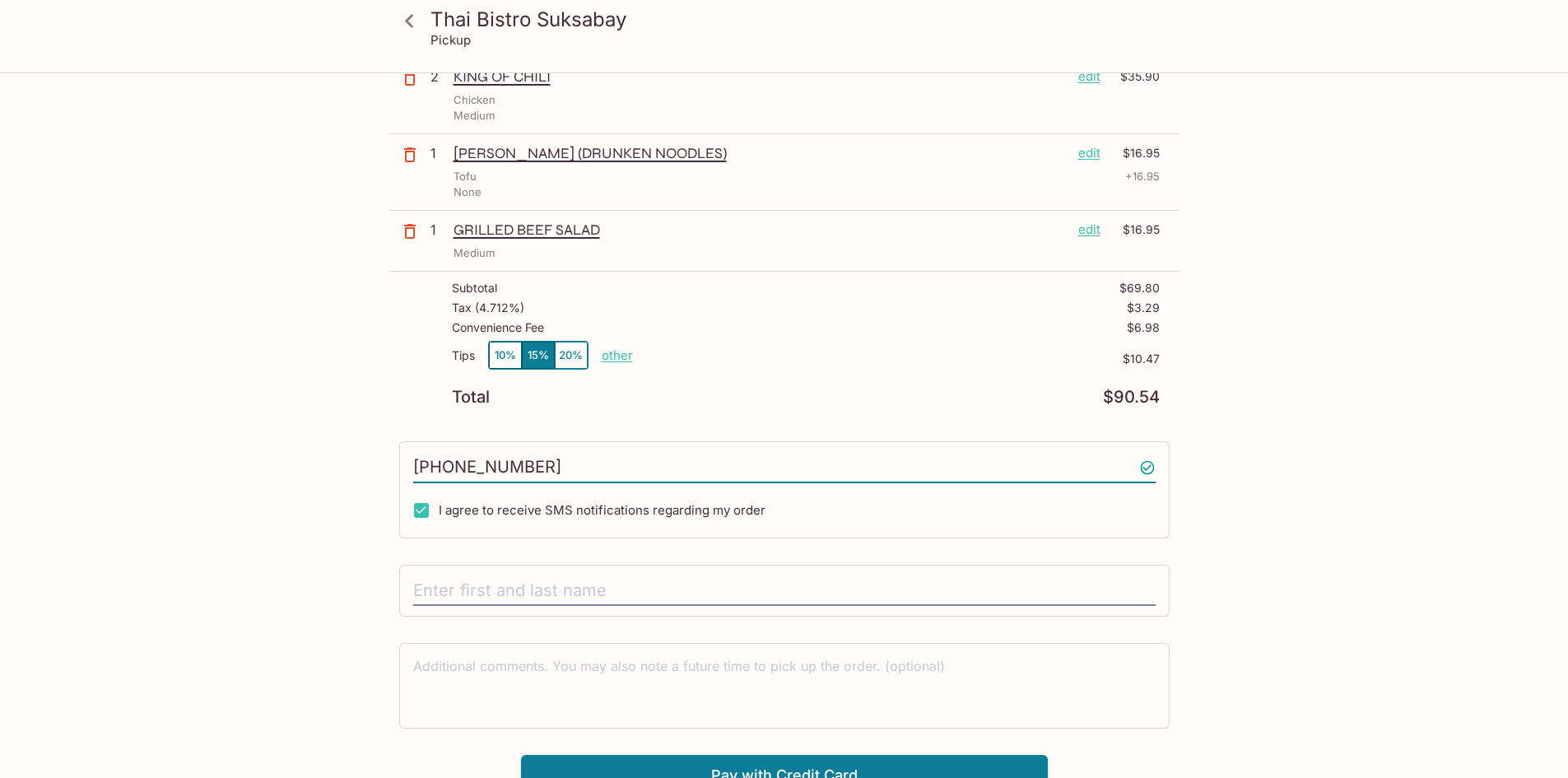
scroll to position [224, 0]
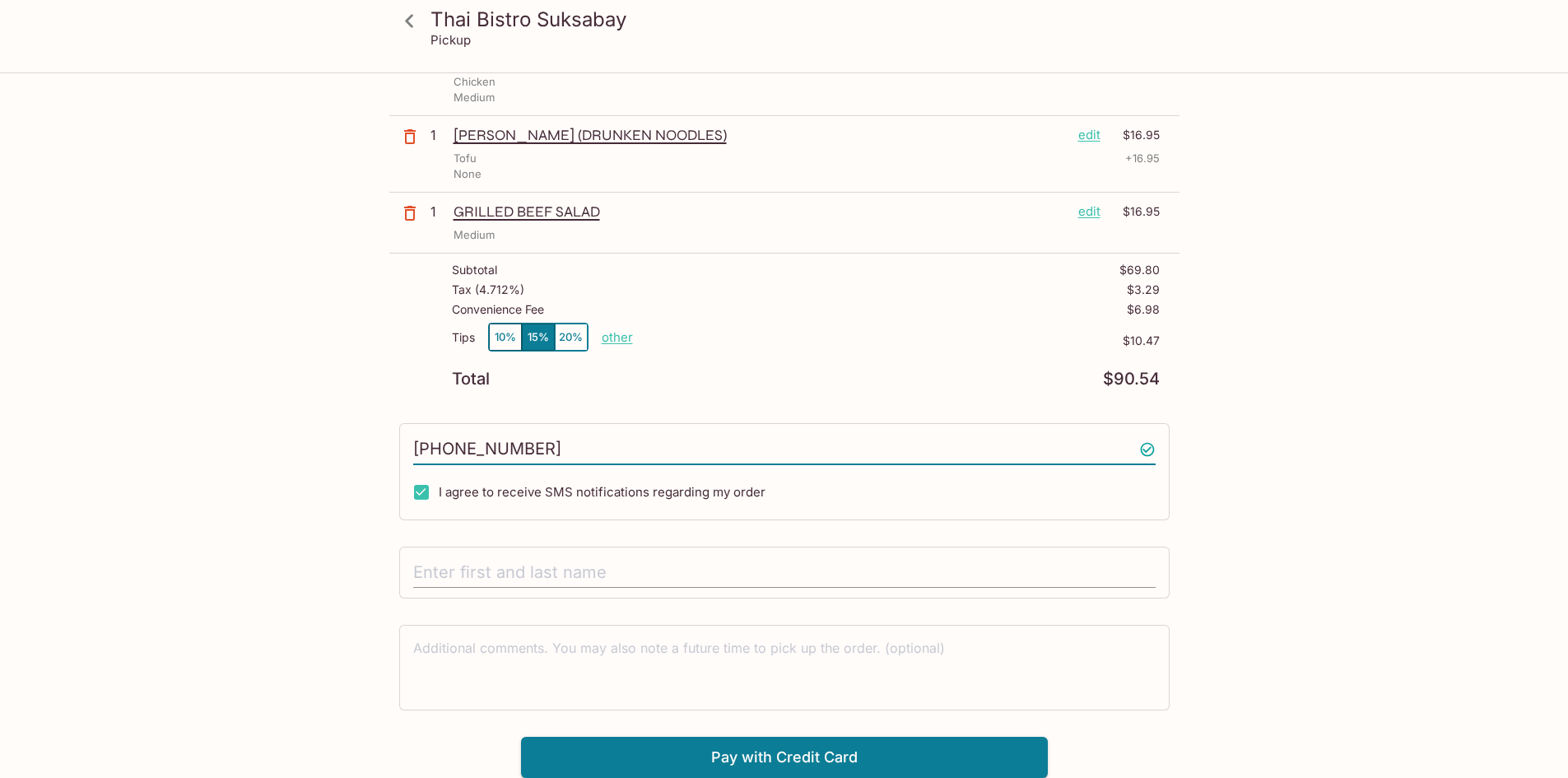
type input "[PHONE_NUMBER]"
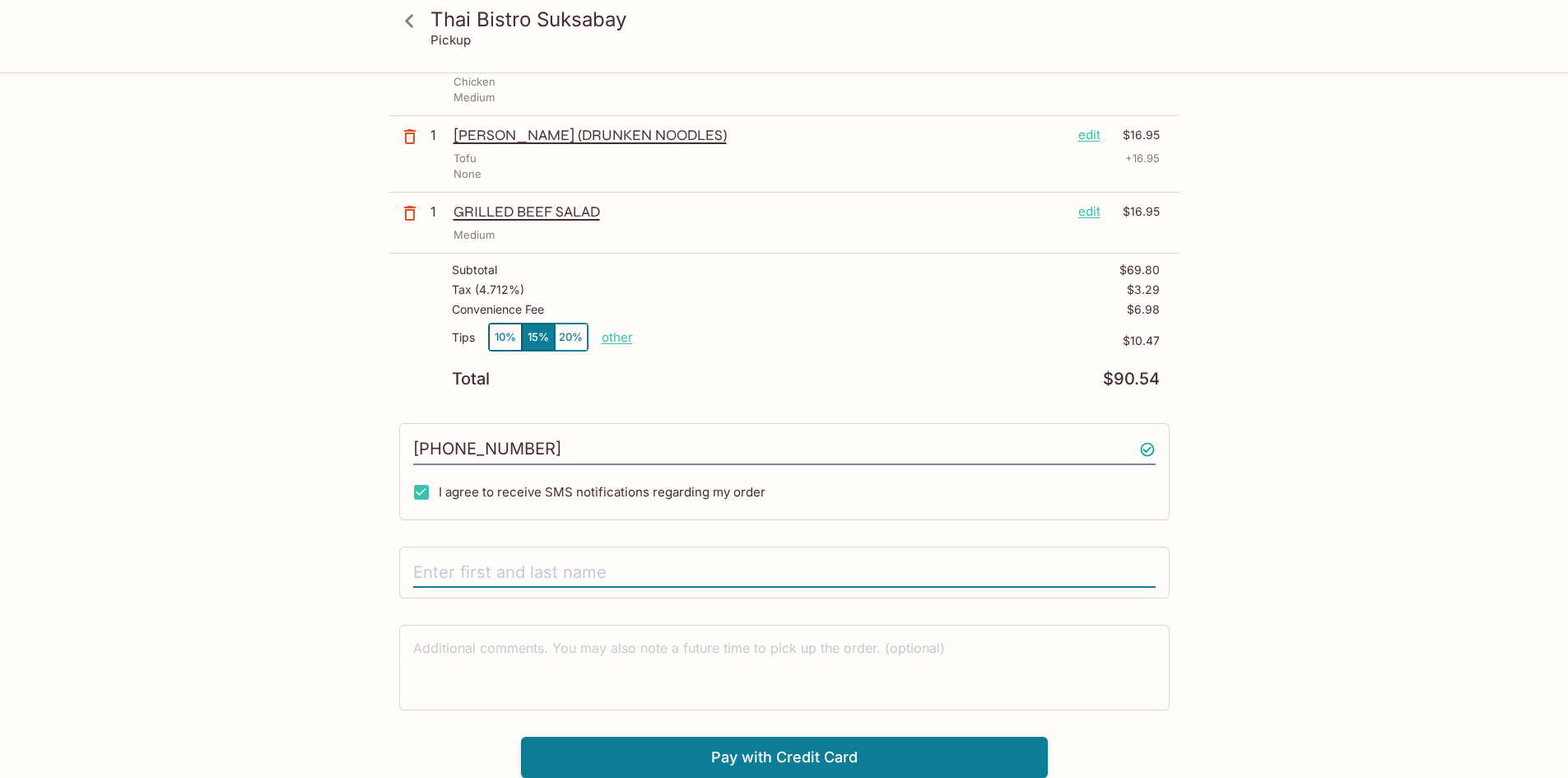
click at [583, 569] on input "text" at bounding box center [785, 573] width 742 height 31
type input "[PERSON_NAME]"
click at [814, 765] on button "Pay with Credit Card" at bounding box center [784, 757] width 527 height 42
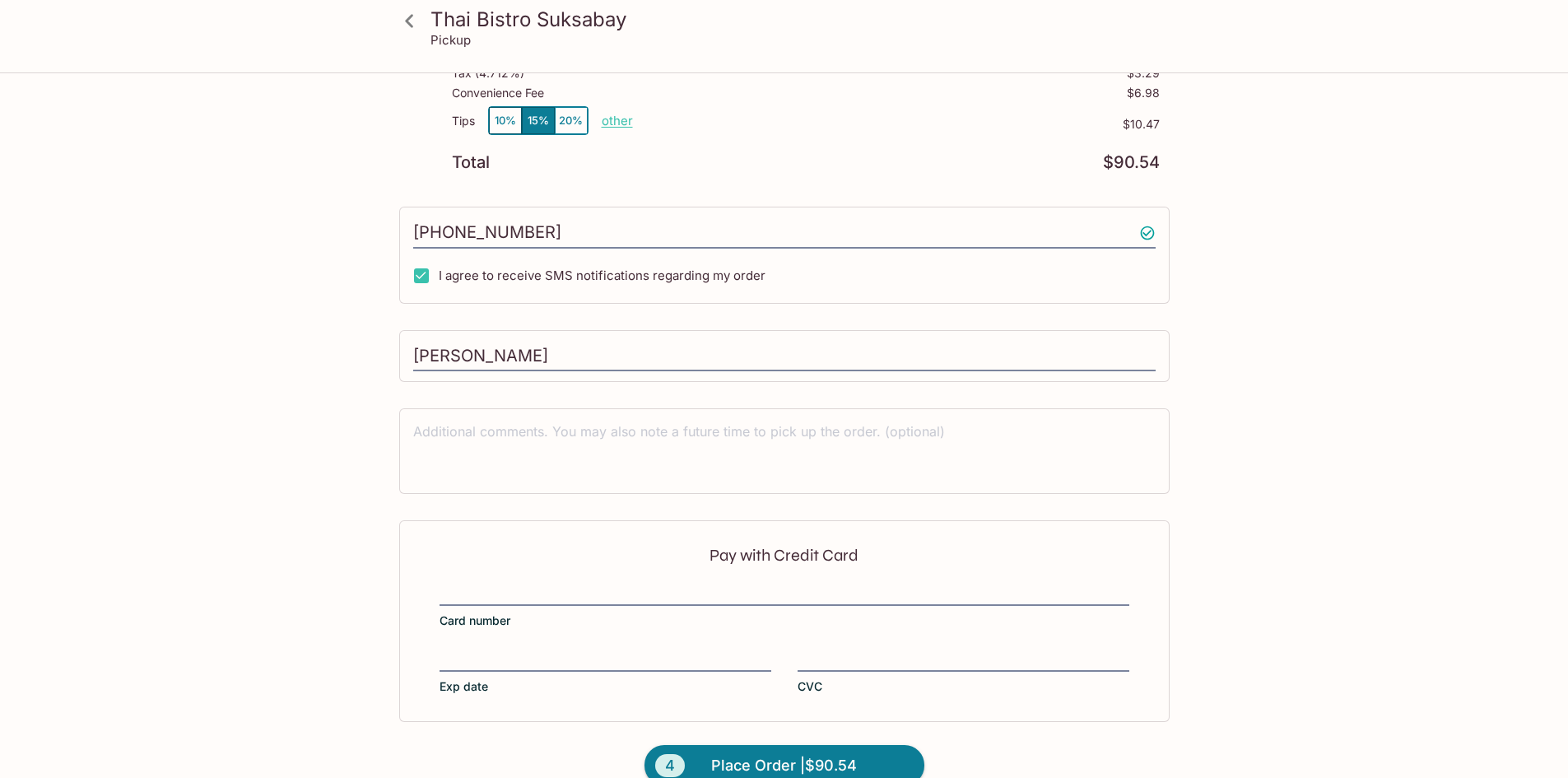
scroll to position [472, 0]
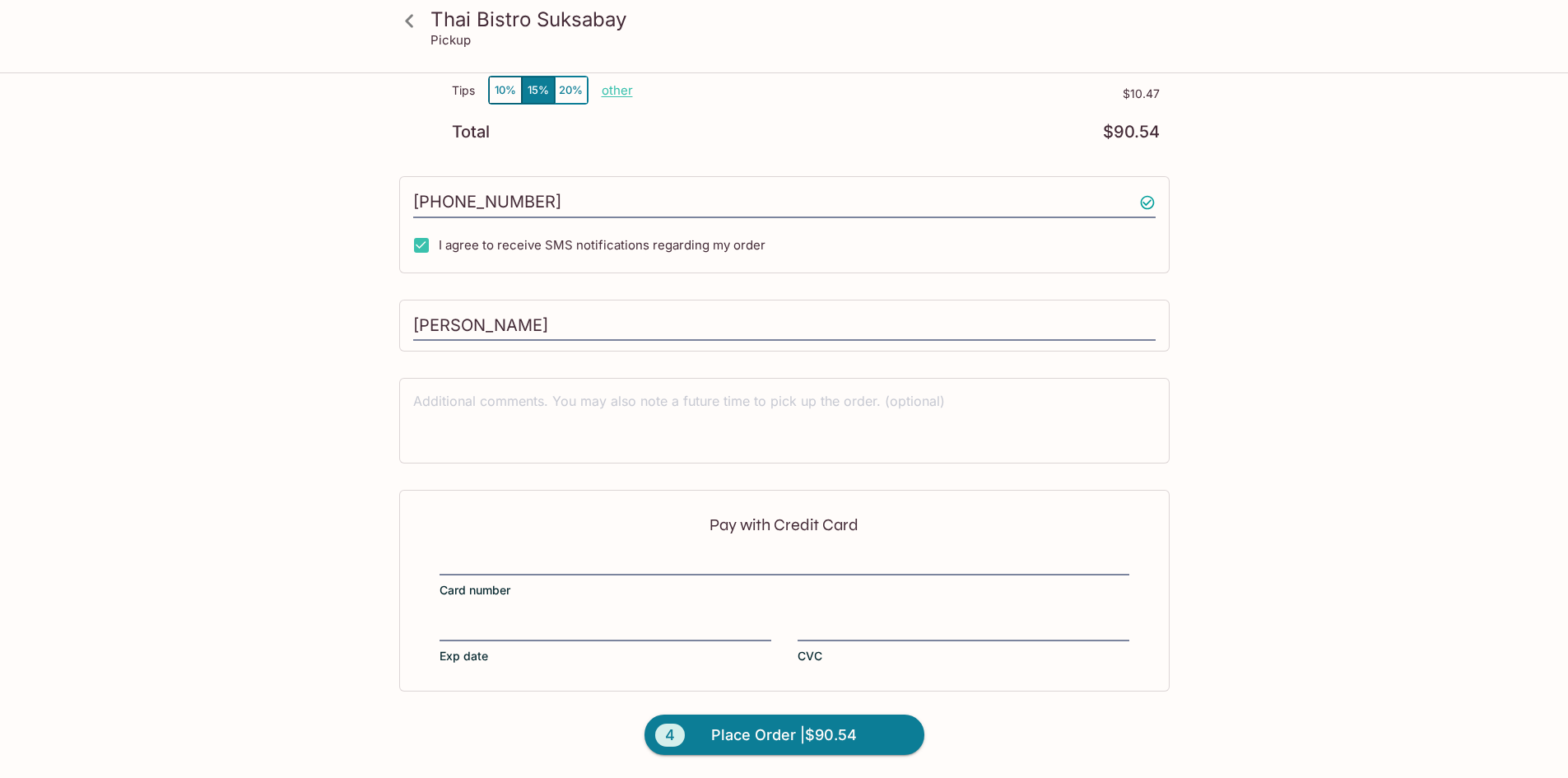
click at [513, 553] on div at bounding box center [784, 563] width 690 height 23
click at [513, 553] on input "Card number" at bounding box center [784, 553] width 690 height 1
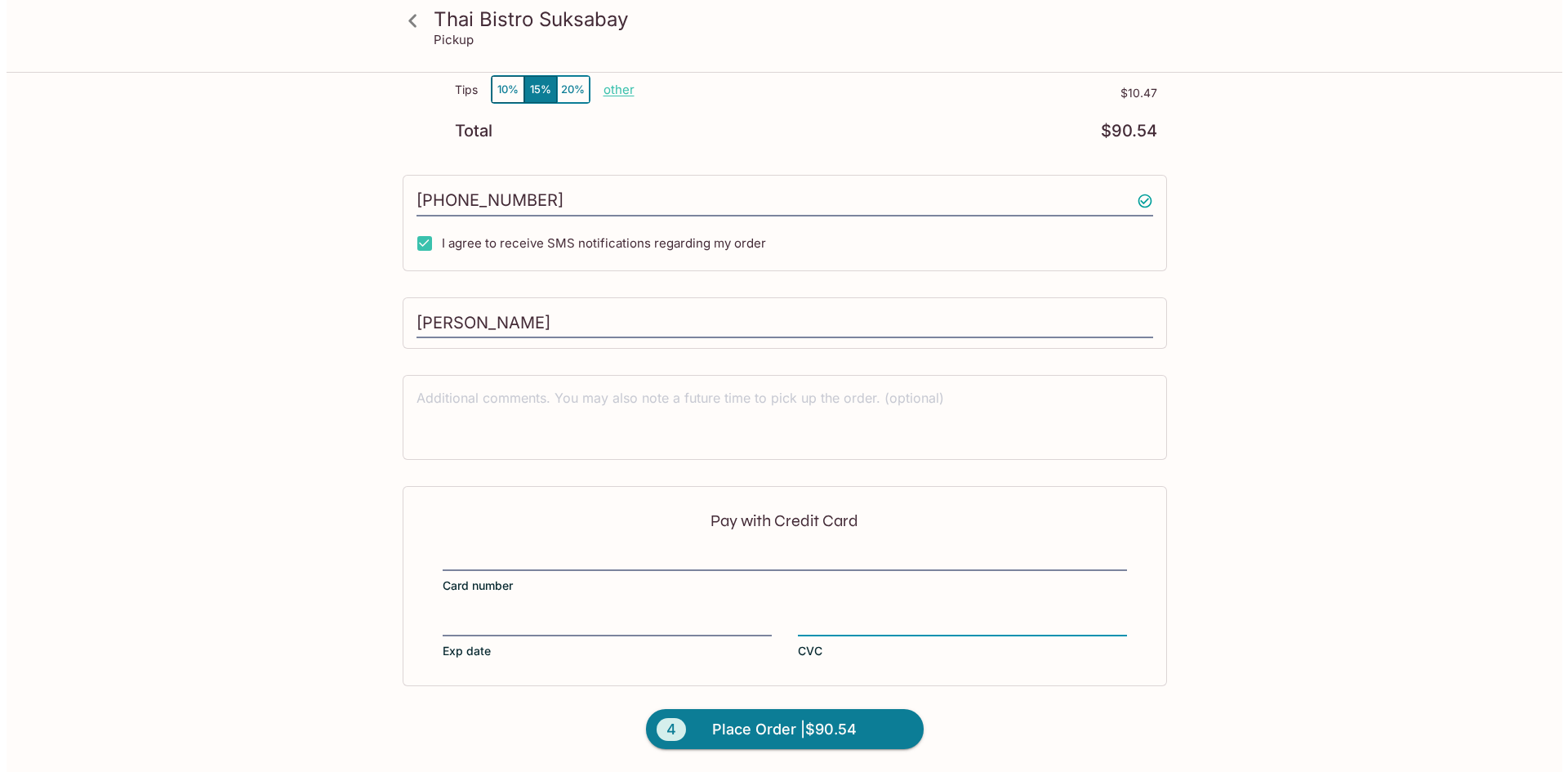
scroll to position [0, 0]
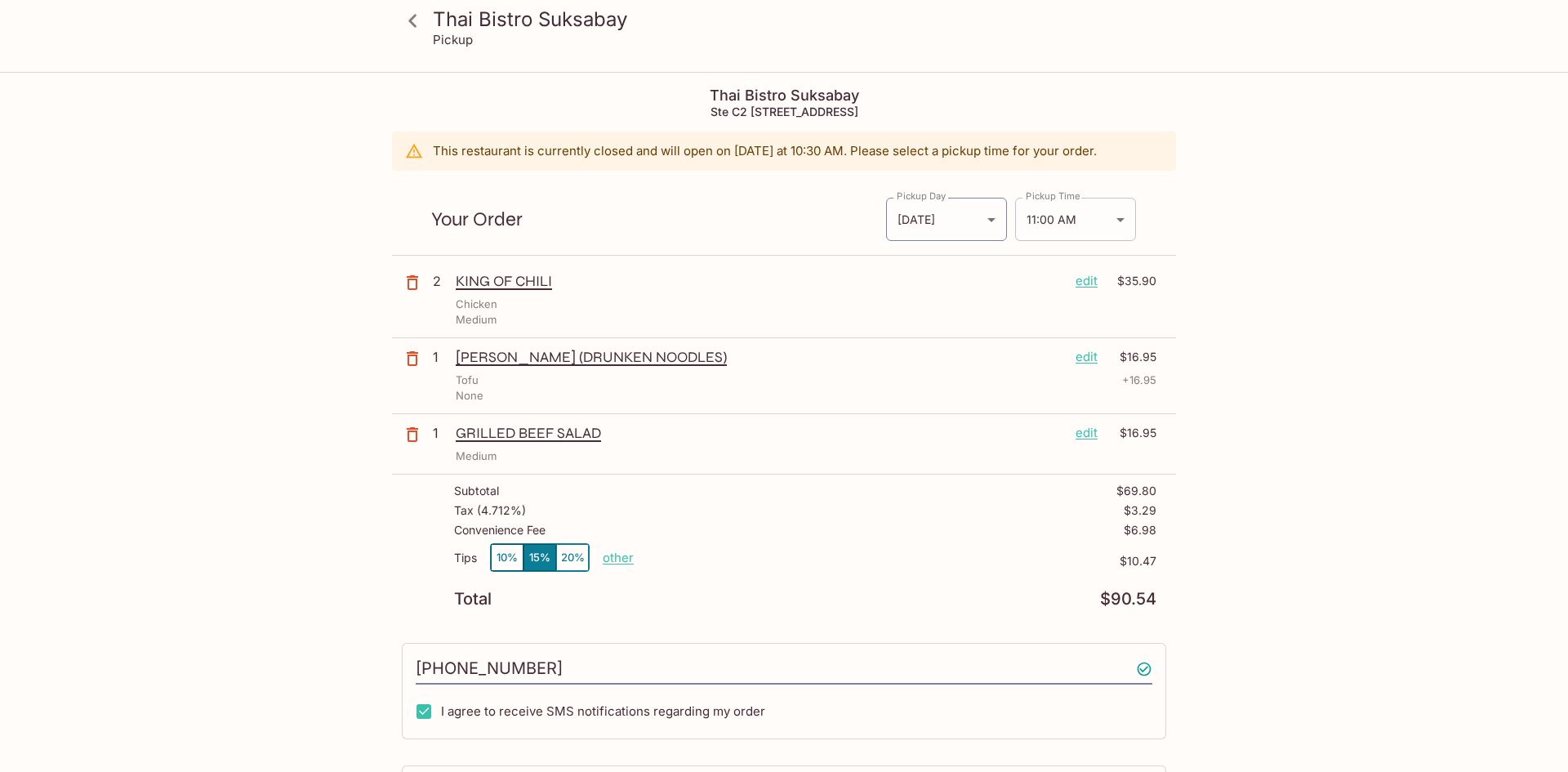
click at [1075, 223] on body "Thai Bistro Suksabay Pickup Thai Bistro Suksabay Ste C2 [STREET_ADDRESS] This r…" at bounding box center [784, 459] width 1568 height 772
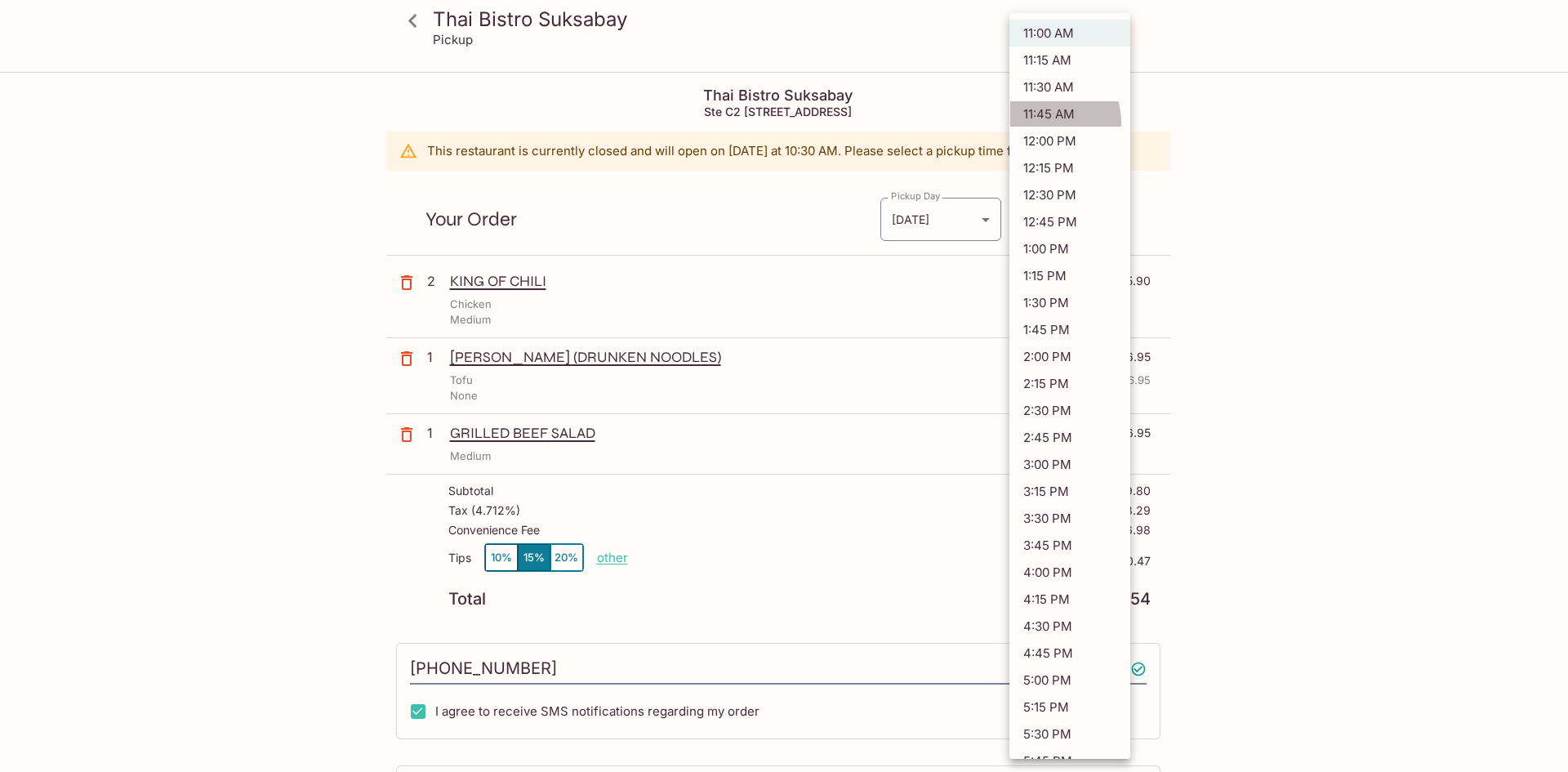
click at [1043, 123] on li "11:45 AM" at bounding box center [1070, 114] width 121 height 27
type input "[DATE]T21:45:00.000000Z"
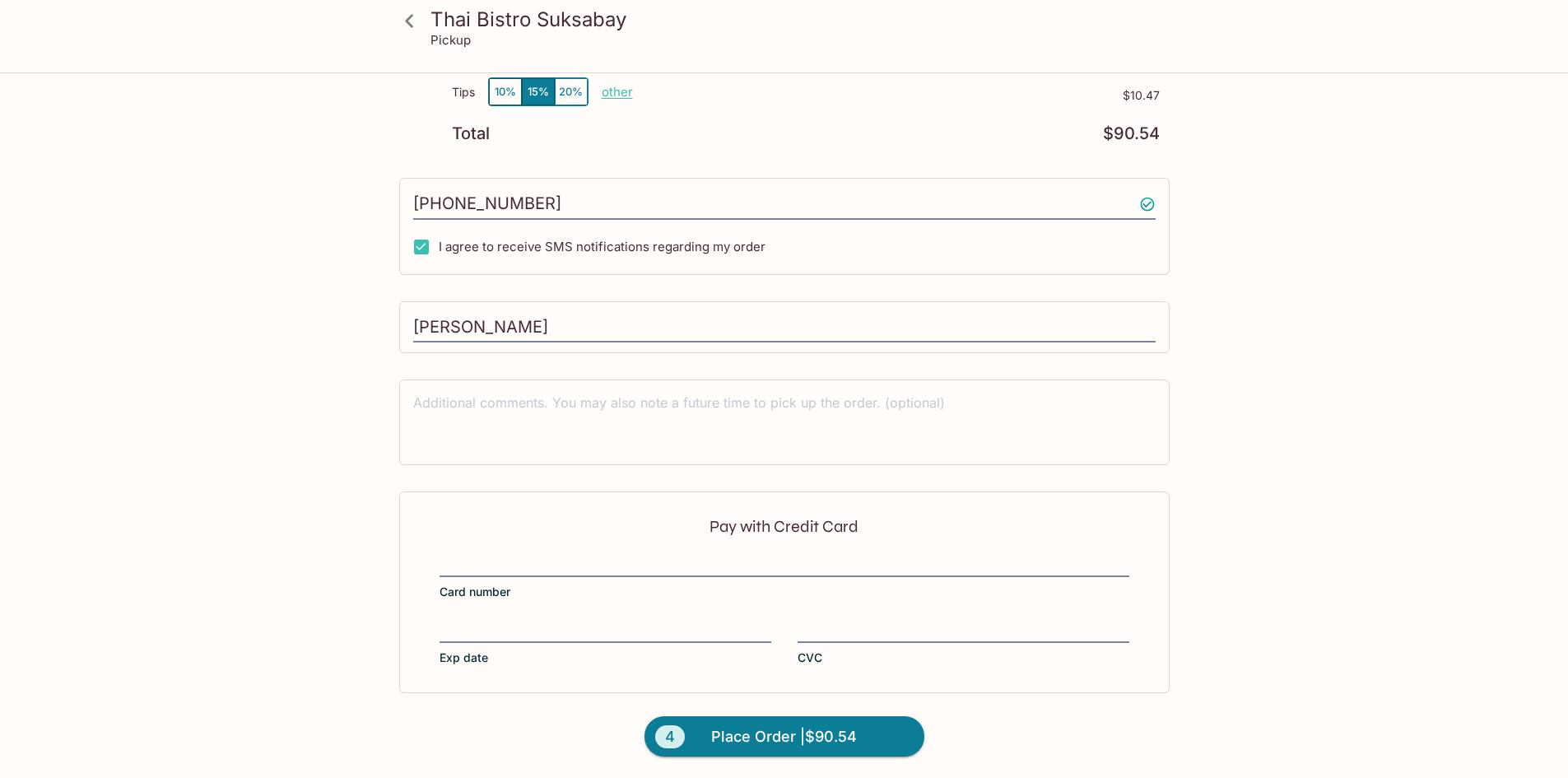
scroll to position [472, 0]
click at [781, 740] on span "Place Order | $90.54" at bounding box center [784, 735] width 146 height 27
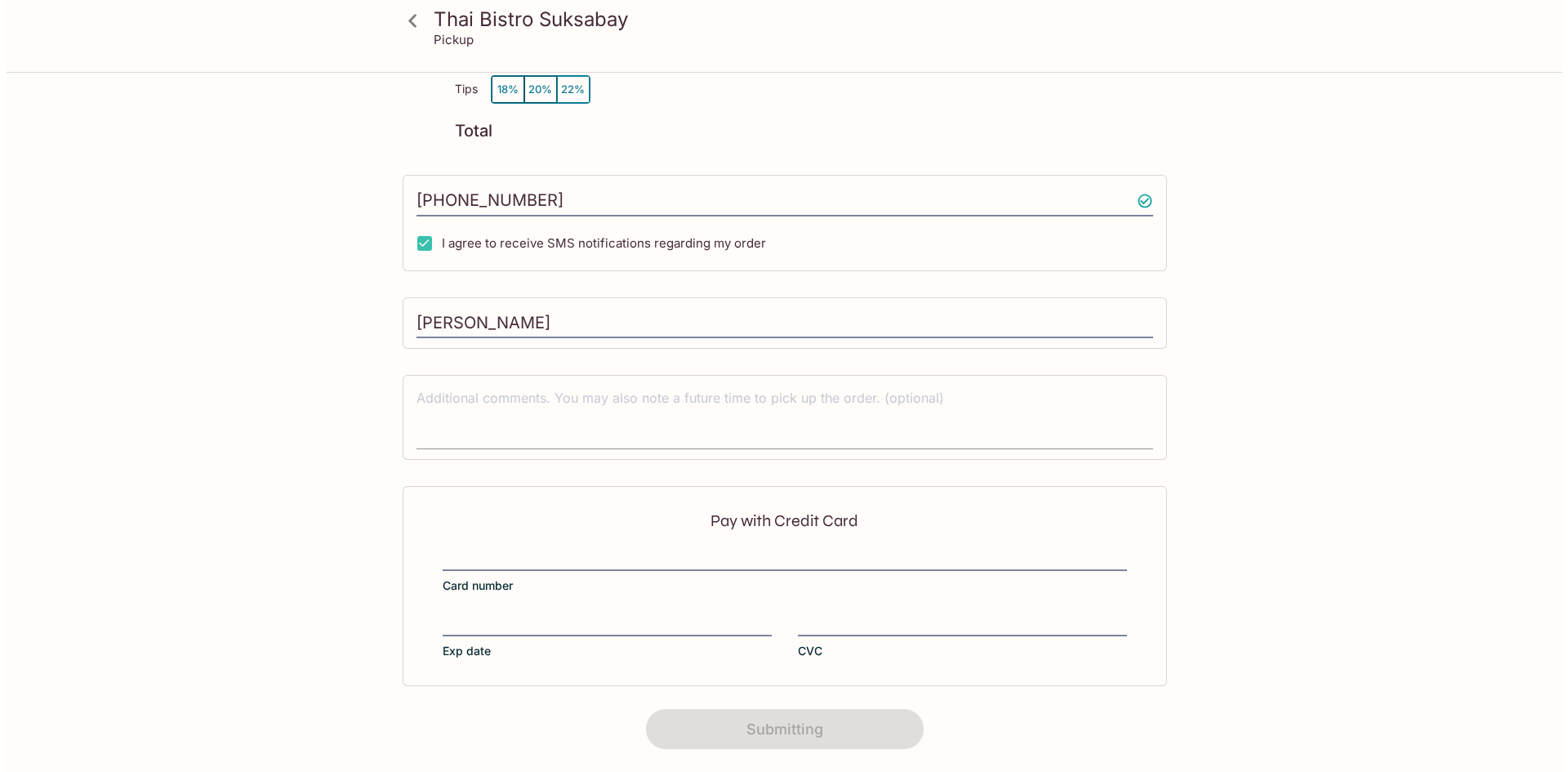
scroll to position [0, 0]
